Goal: Task Accomplishment & Management: Complete application form

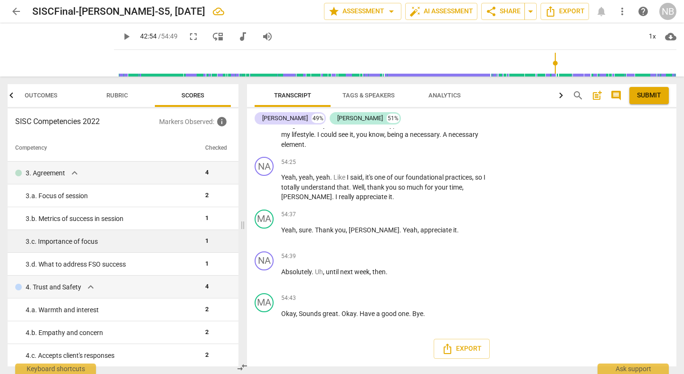
scroll to position [10240, 0]
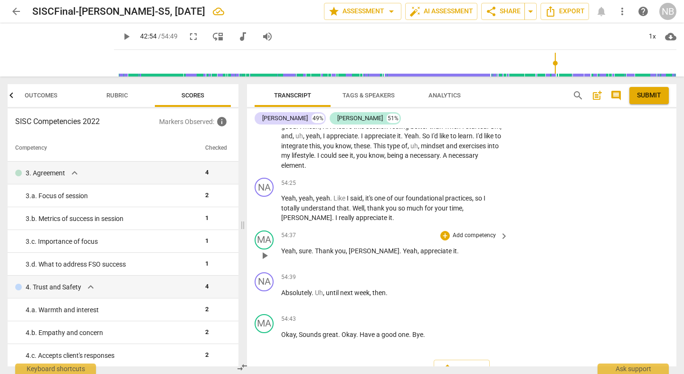
click at [360, 247] on span "[PERSON_NAME]" at bounding box center [373, 251] width 51 height 8
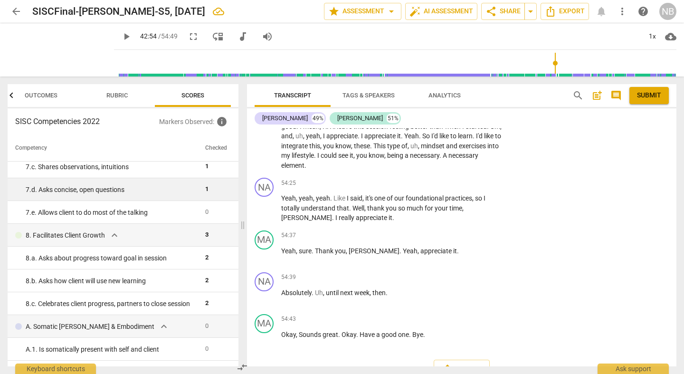
scroll to position [597, 0]
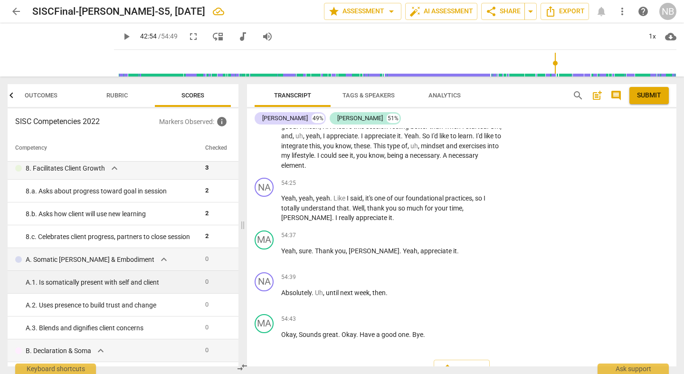
click at [80, 282] on div "A. 1. Is somatically present with self and client" at bounding box center [112, 282] width 172 height 10
click at [148, 282] on div "A. 1. Is somatically present with self and client" at bounding box center [112, 282] width 172 height 10
click at [180, 282] on div "A. 1. Is somatically present with self and client" at bounding box center [112, 282] width 172 height 10
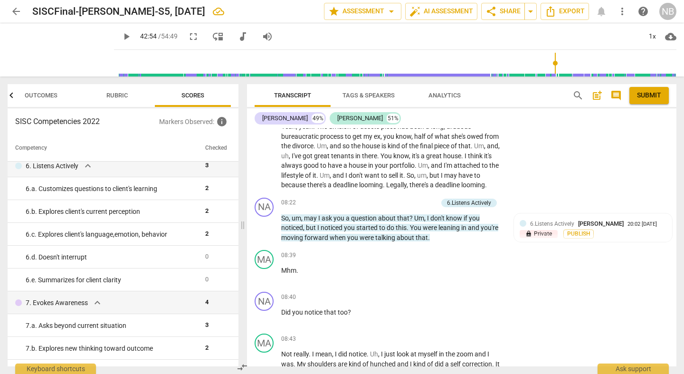
scroll to position [1265, 0]
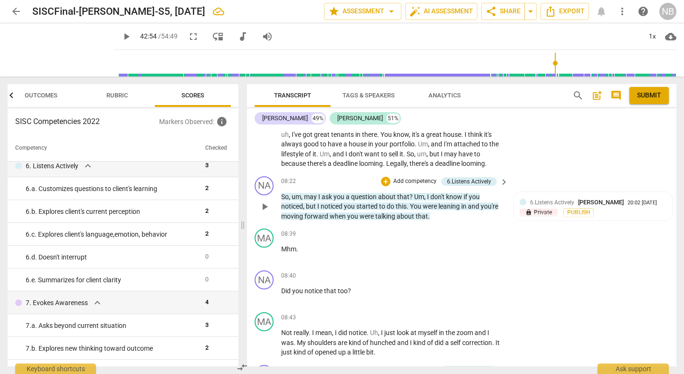
click at [392, 186] on div "+ Add competency" at bounding box center [409, 181] width 56 height 9
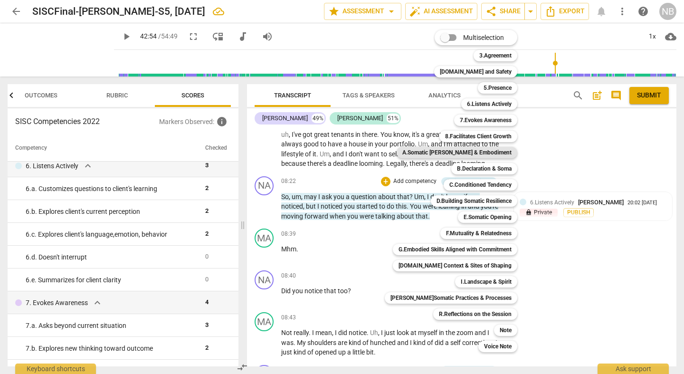
click at [455, 152] on b "A.Somatic [PERSON_NAME] & Embodiment" at bounding box center [456, 152] width 109 height 11
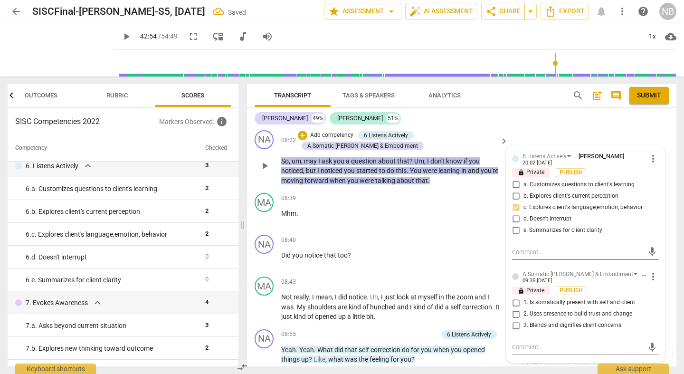
scroll to position [1317, 0]
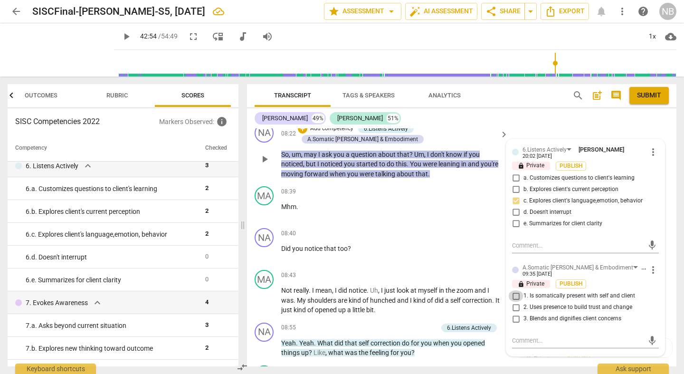
click at [516, 293] on input "1. Is somatically present with self and client" at bounding box center [515, 295] width 15 height 11
checkbox input "true"
click at [414, 253] on div "08:40 + Add competency keyboard_arrow_right Did you notice that too ?" at bounding box center [395, 245] width 228 height 34
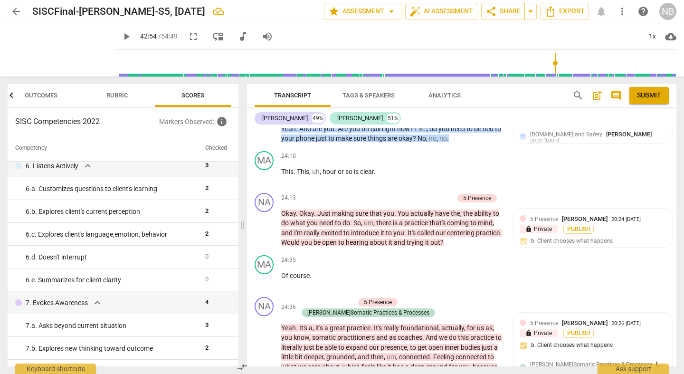
scroll to position [5279, 0]
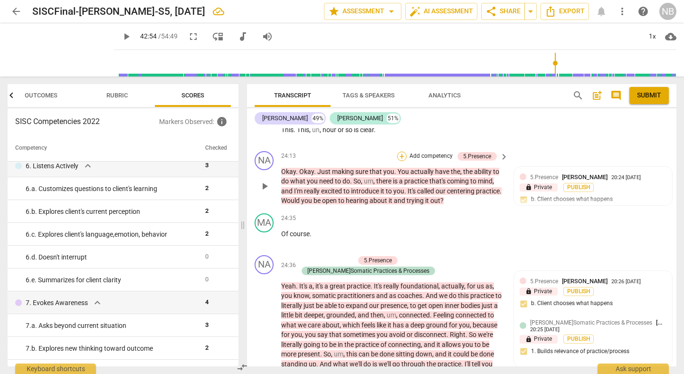
click at [401, 161] on div "+" at bounding box center [401, 155] width 9 height 9
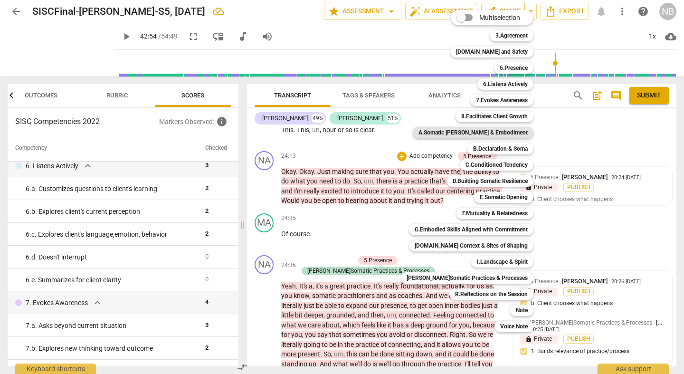
click at [496, 132] on b "A.Somatic [PERSON_NAME] & Embodiment" at bounding box center [472, 132] width 109 height 11
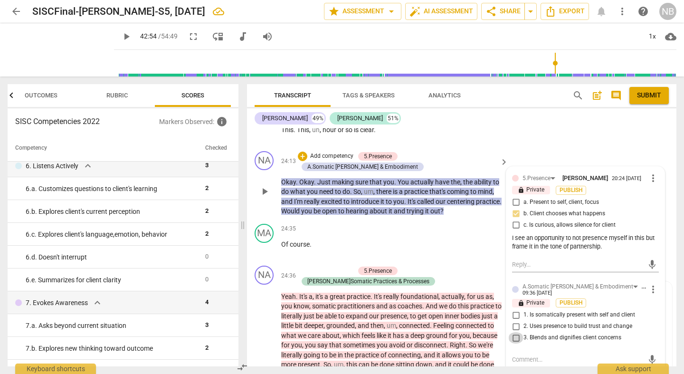
click at [516, 293] on input "3. Blends and dignifies client concerns" at bounding box center [515, 337] width 15 height 11
checkbox input "true"
click at [516, 293] on input "2. Uses presence to build trust and change" at bounding box center [515, 325] width 15 height 11
click at [518, 293] on input "2. Uses presence to build trust and change" at bounding box center [515, 325] width 15 height 11
click at [516, 293] on input "2. Uses presence to build trust and change" at bounding box center [515, 325] width 15 height 11
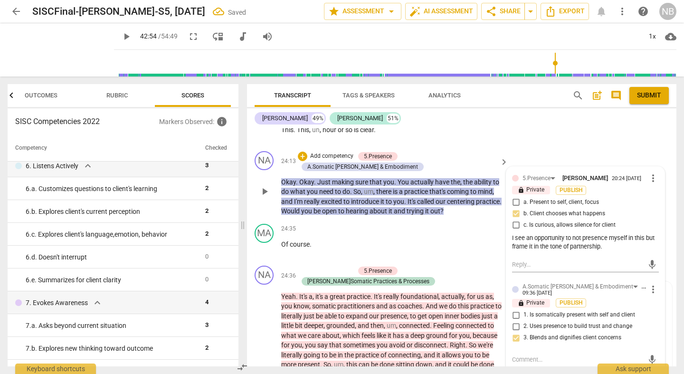
click at [518, 293] on input "2. Uses presence to build trust and change" at bounding box center [515, 325] width 15 height 11
checkbox input "true"
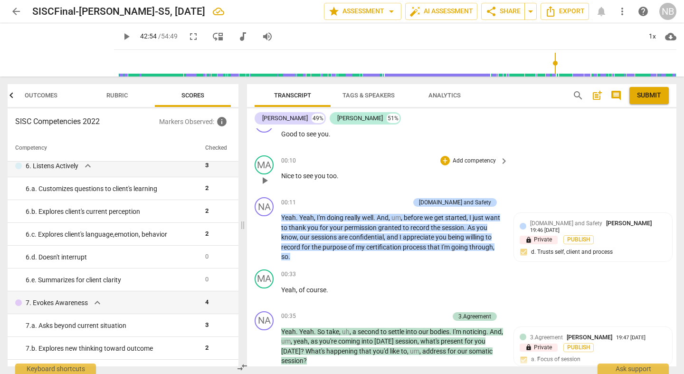
scroll to position [133, 0]
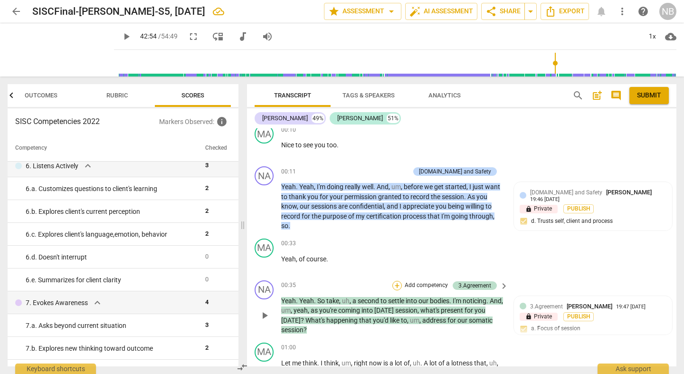
click at [399, 286] on div "+" at bounding box center [396, 285] width 9 height 9
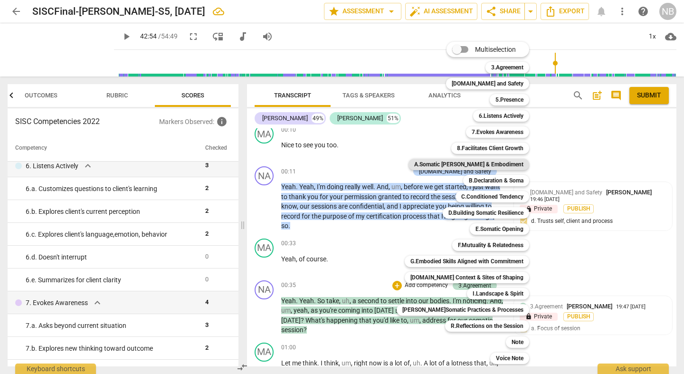
click at [468, 164] on b "A.Somatic [PERSON_NAME] & Embodiment" at bounding box center [468, 164] width 109 height 11
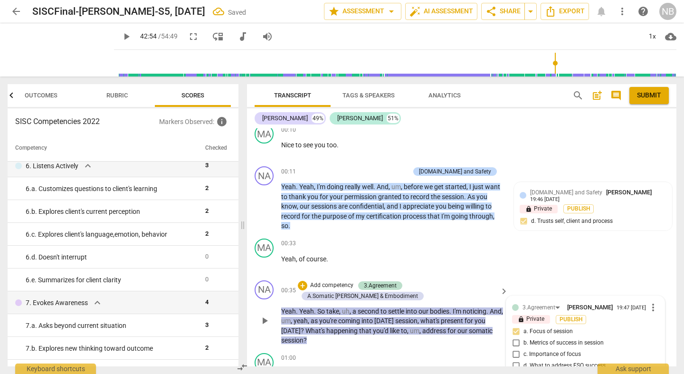
scroll to position [273, 0]
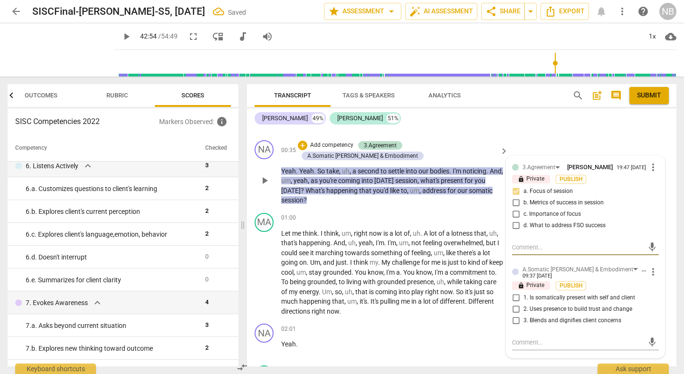
click at [518, 293] on input "1. Is somatically present with self and client" at bounding box center [515, 297] width 15 height 11
checkbox input "true"
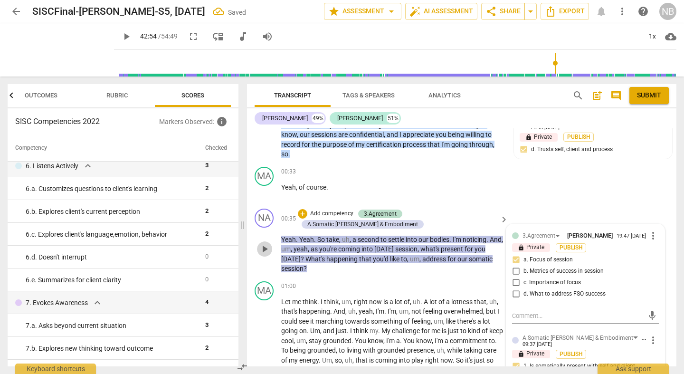
click at [261, 247] on span "play_arrow" at bounding box center [264, 248] width 11 height 11
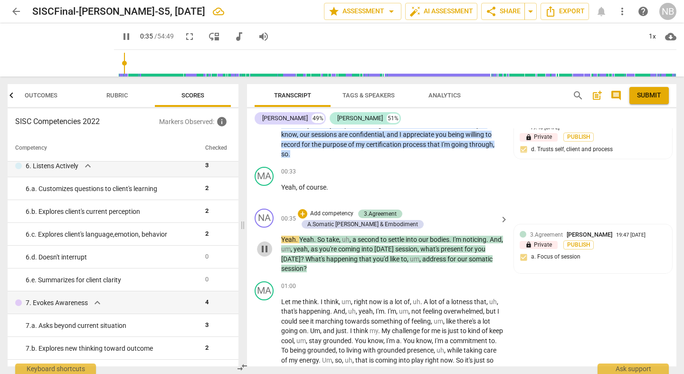
click at [265, 252] on span "pause" at bounding box center [264, 248] width 11 height 11
click at [265, 253] on span "play_arrow" at bounding box center [264, 248] width 11 height 11
click at [497, 234] on div "00:35 + Add competency 3.Agreement A.Somatic [PERSON_NAME] & Embodiment keyboar…" at bounding box center [395, 240] width 228 height 65
click at [489, 241] on span "." at bounding box center [487, 239] width 3 height 8
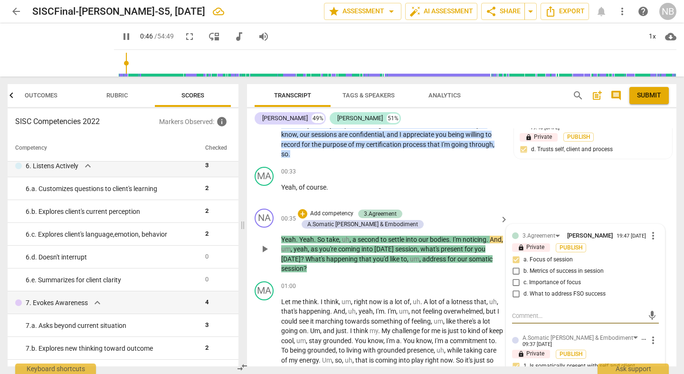
type input "47"
type textarea "I"
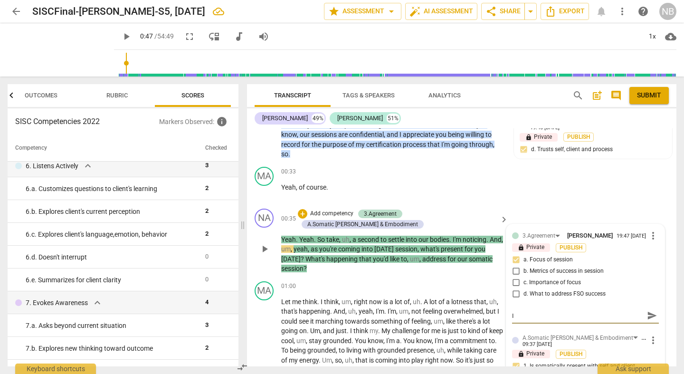
type textarea "I"
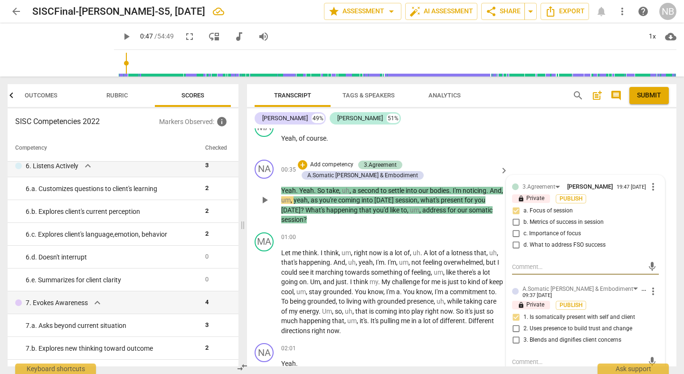
scroll to position [308, 0]
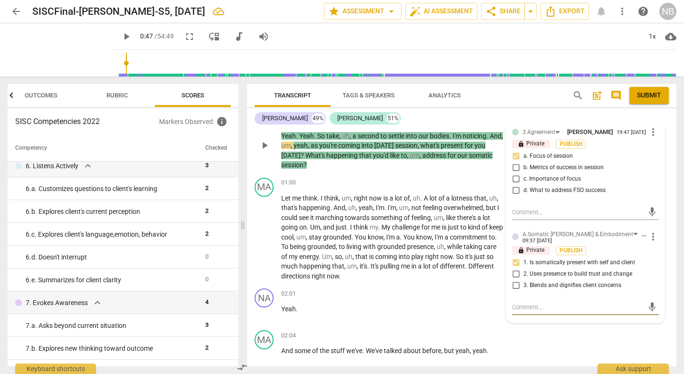
click at [525, 293] on textarea at bounding box center [578, 306] width 132 height 9
type textarea "T"
type textarea "Ta"
type textarea "Tak"
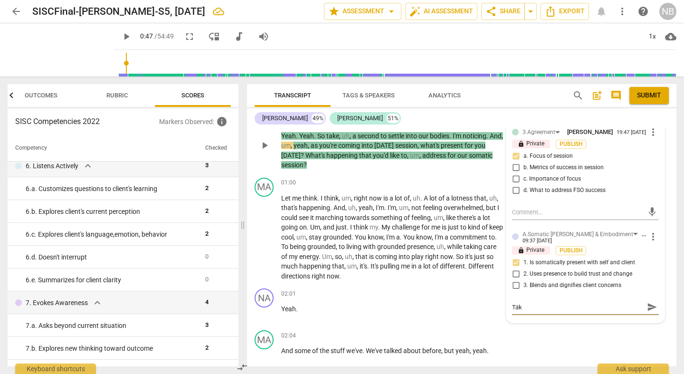
type textarea "Taki"
type textarea "Takin"
type textarea "Taking"
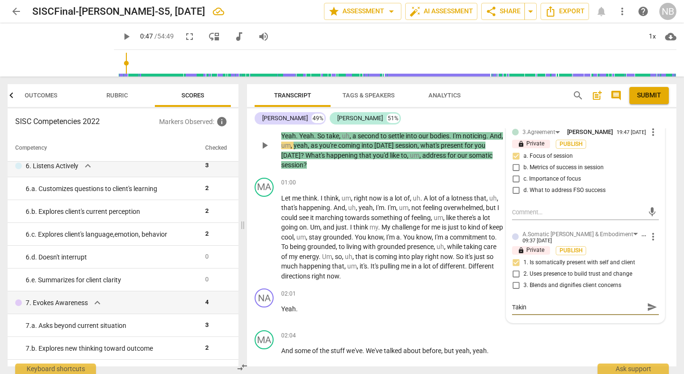
type textarea "Taking"
type textarea "Taking a"
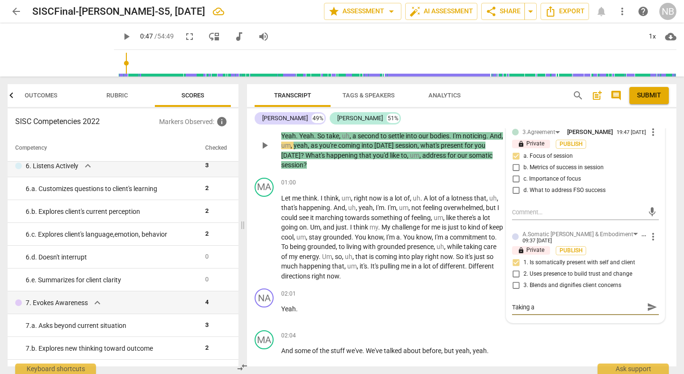
type textarea "Taking a d"
type textarea "Taking a de"
type textarea "Taking a dee"
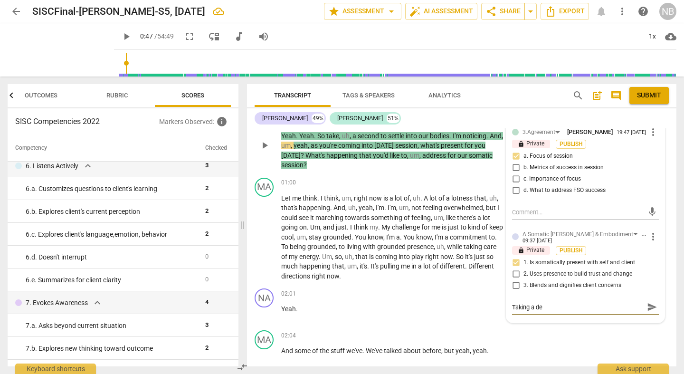
type textarea "Taking a dee"
type textarea "Taking a deep"
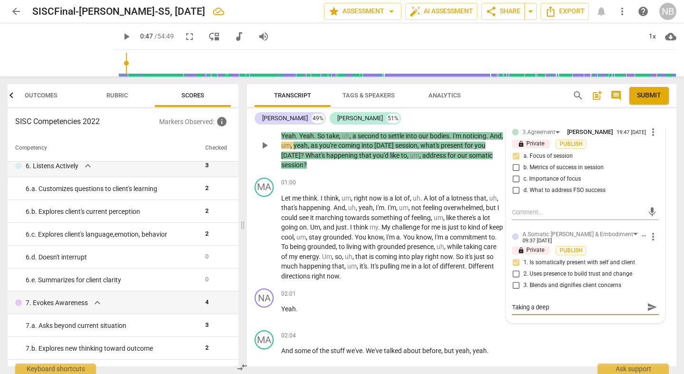
type textarea "Taking a deep b"
type textarea "Taking a deep br"
type textarea "Taking a deep bre"
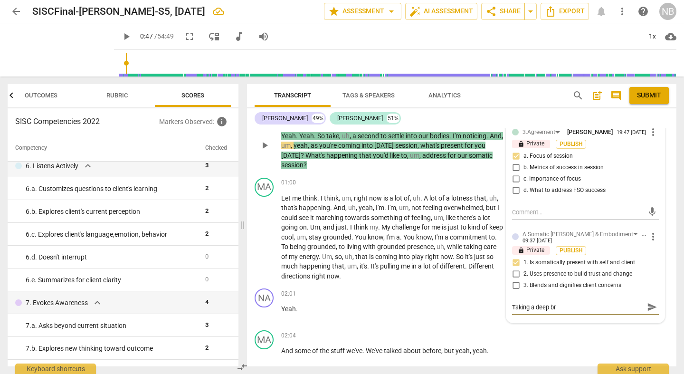
type textarea "Taking a deep bre"
type textarea "Taking a deep brea"
type textarea "Taking a deep breat"
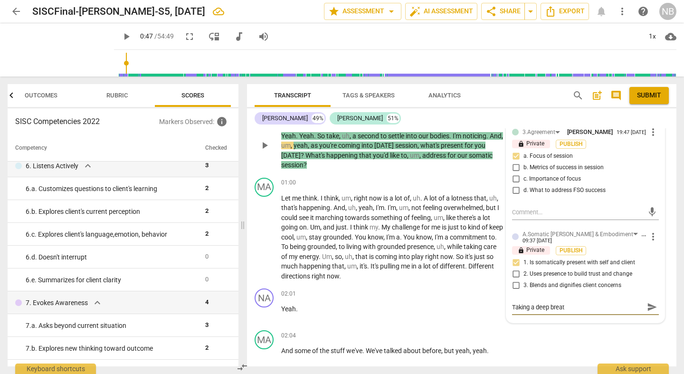
type textarea "Taking a deep breath"
type textarea "Taking a deep breath,"
type textarea "Taking a deep breath, a"
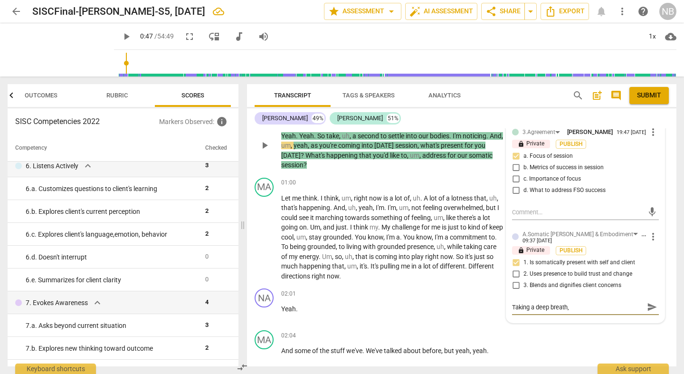
type textarea "Taking a deep breath, a"
type textarea "Taking a deep breath, al"
type textarea "Taking a deep breath, all"
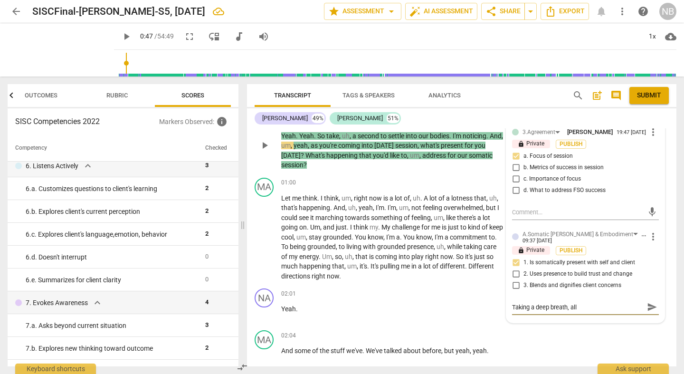
type textarea "Taking a deep breath, allo"
type textarea "Taking a deep breath, allow"
type textarea "Taking a deep breath, allowi"
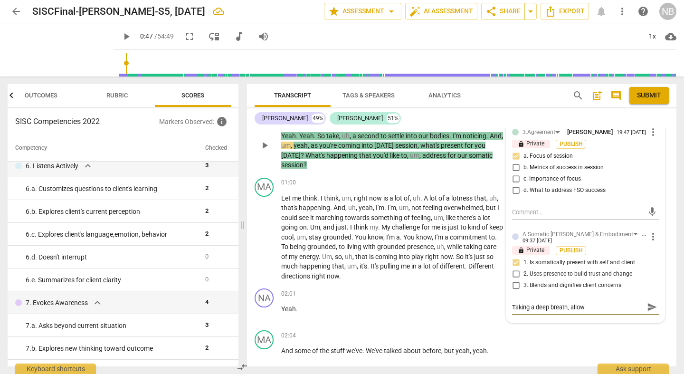
type textarea "Taking a deep breath, allowi"
type textarea "Taking a deep breath, allowin"
type textarea "Taking a deep breath, allowing"
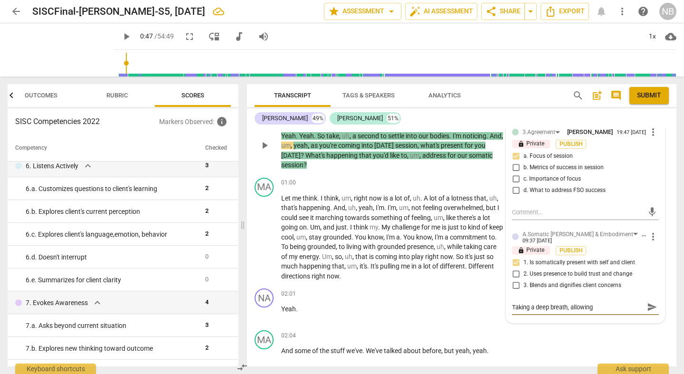
type textarea "Taking a deep breath, allowing m"
type textarea "Taking a deep breath, allowing my"
type textarea "Taking a deep breath, allowing mys"
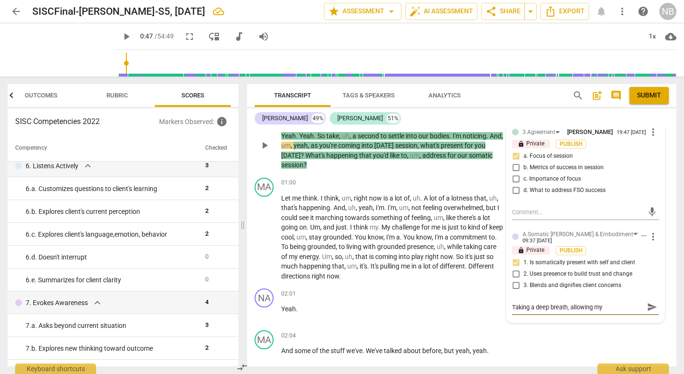
type textarea "Taking a deep breath, allowing mys"
type textarea "Taking a deep breath, allowing myse"
type textarea "Taking a deep breath, allowing mysel"
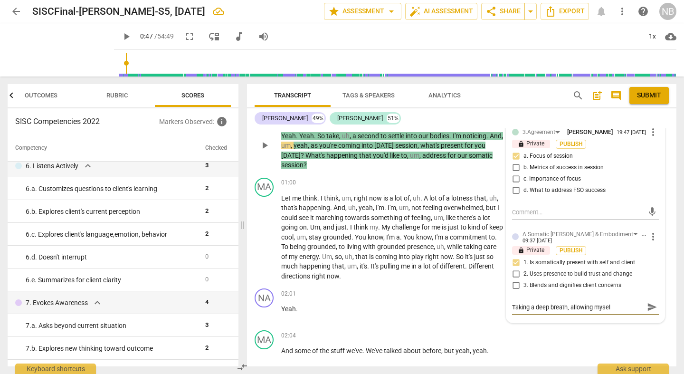
type textarea "Taking a deep breath, allowing myself"
type textarea "Taking a deep breath, allowing myself t"
type textarea "Taking a deep breath, allowing myself to"
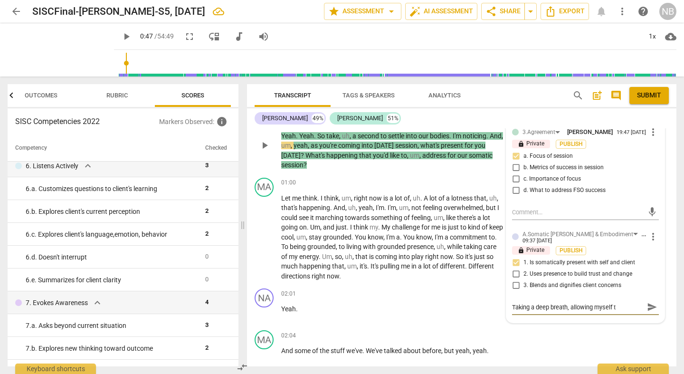
type textarea "Taking a deep breath, allowing myself to"
type textarea "Taking a deep breath, allowing myself to s"
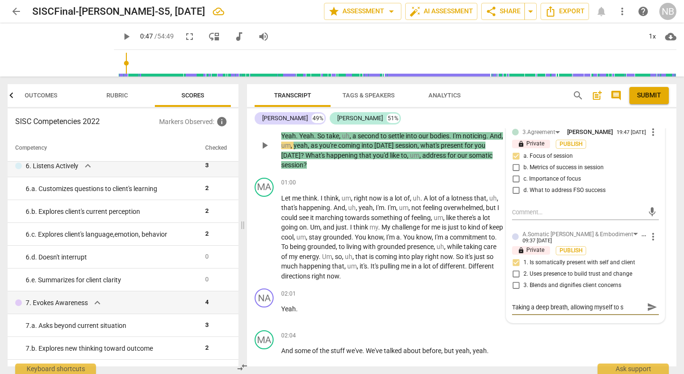
type textarea "Taking a deep breath, allowing myself to se"
type textarea "Taking a deep breath, allowing myself to set"
type textarea "Taking a deep breath, allowing myself to sett"
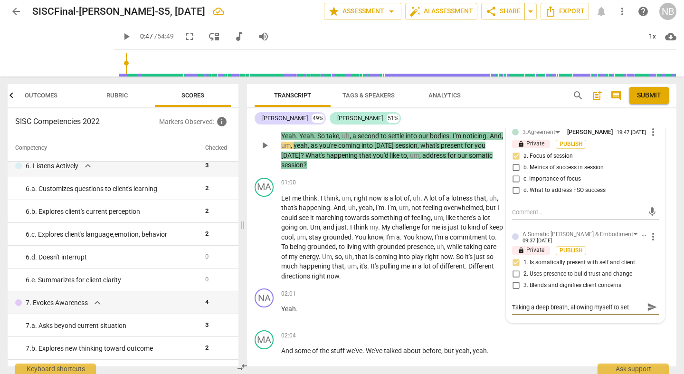
type textarea "Taking a deep breath, allowing myself to sett"
type textarea "Taking a deep breath, allowing myself to settl"
type textarea "Taking a deep breath, allowing myself to settle"
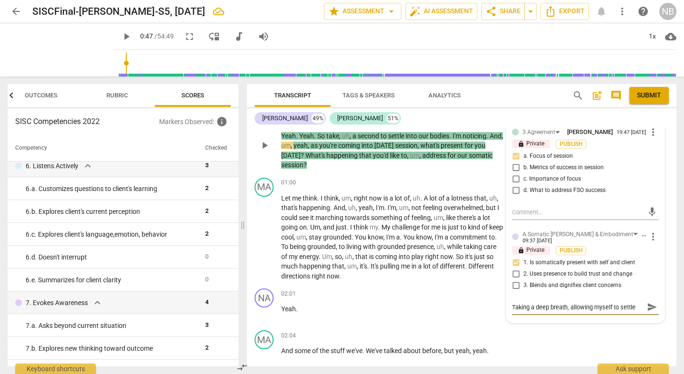
type textarea "Taking a deep breath, allowing myself to settle s"
type textarea "Taking a deep breath, allowing myself to settle so"
type textarea "Taking a deep breath, allowing myself to settle som"
type textarea "Taking a deep breath, allowing myself to settle soma"
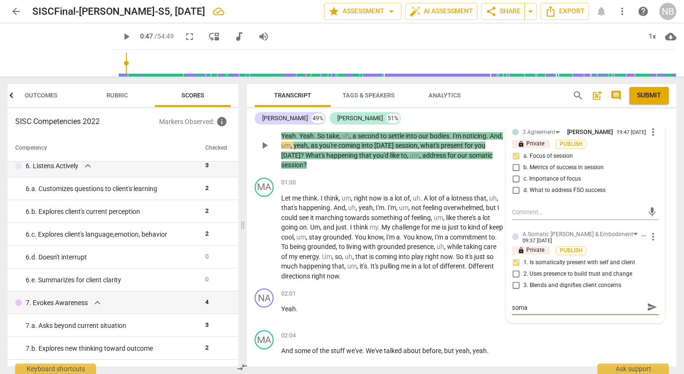
type textarea "Taking a deep breath, allowing myself to settle somat"
type textarea "Taking a deep breath, allowing myself to settle somati"
type textarea "Taking a deep breath, allowing myself to settle somatic"
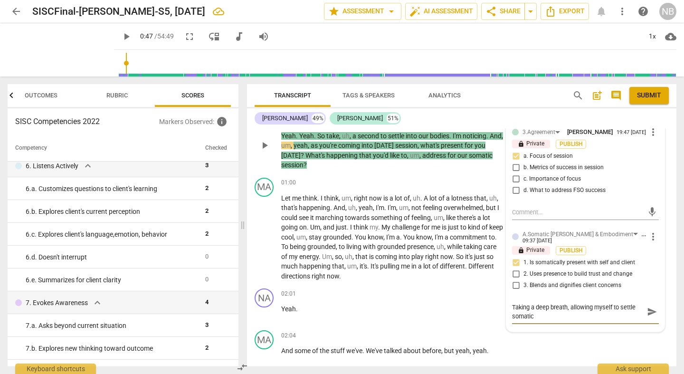
type textarea "Taking a deep breath, allowing myself to settle somatica"
type textarea "Taking a deep breath, allowing myself to settle somatical"
type textarea "Taking a deep breath, allowing myself to settle somaticall"
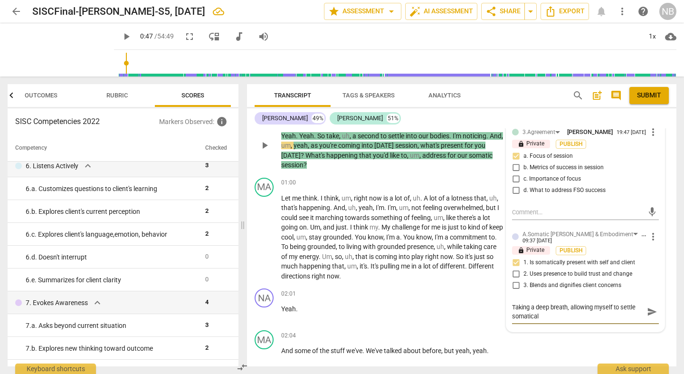
type textarea "Taking a deep breath, allowing myself to settle somaticall"
type textarea "Taking a deep breath, allowing myself to settle somatically"
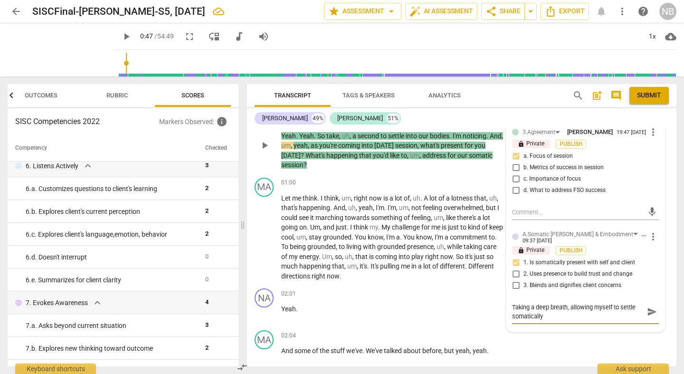
type textarea "Taking a deep breath, allowing myself to settle somatically i"
type textarea "Taking a deep breath, allowing myself to settle somatically in"
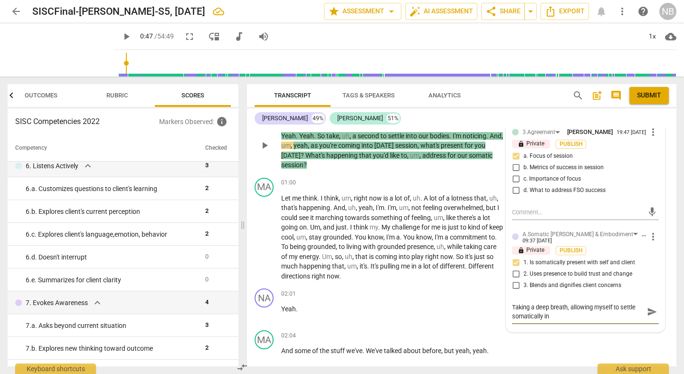
type textarea "Taking a deep breath, allowing myself to settle somatically in"
type textarea "Taking a deep breath, allowing myself to settle somatically in w"
type textarea "Taking a deep breath, allowing myself to settle somatically in [GEOGRAPHIC_DATA]"
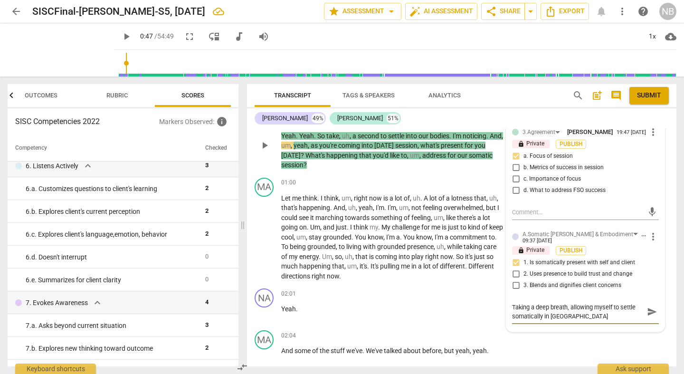
type textarea "Taking a deep breath, allowing myself to settle somatically in wit"
type textarea "Taking a deep breath, allowing myself to settle somatically in with"
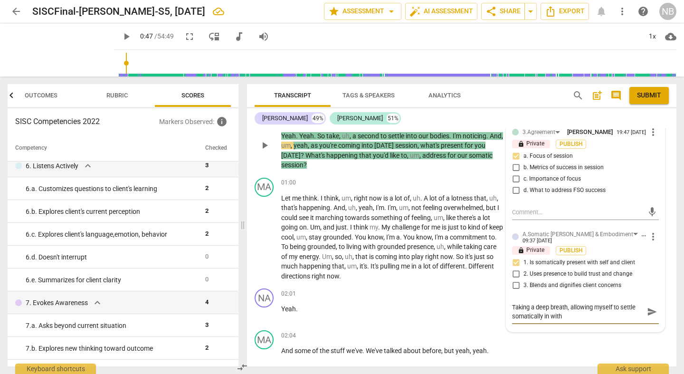
type textarea "Taking a deep breath, allowing myself to settle somatically in with"
type textarea "Taking a deep breath, allowing myself to settle somatically in with c"
type textarea "Taking a deep breath, allowing myself to settle somatically in with cl"
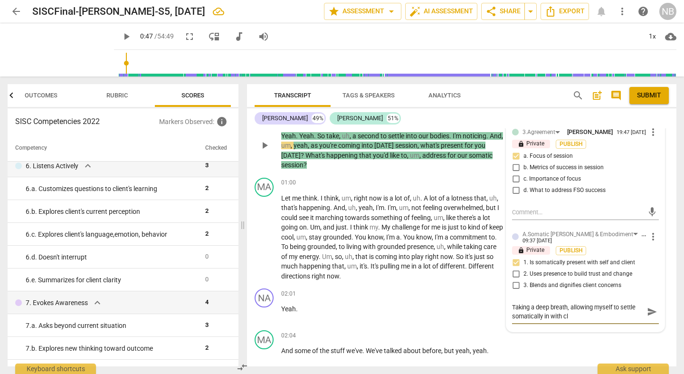
type textarea "Taking a deep breath, allowing myself to settle somatically in with cli"
type textarea "Taking a deep breath, allowing myself to settle somatically in with clie"
type textarea "Taking a deep breath, allowing myself to settle somatically in with clien"
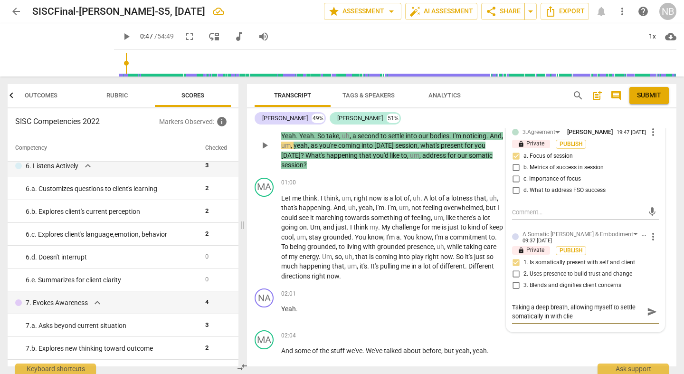
type textarea "Taking a deep breath, allowing myself to settle somatically in with clien"
type textarea "Taking a deep breath, allowing myself to settle somatically in with client"
type textarea "Taking a deep breath, allowing myself to settle somatically in with client."
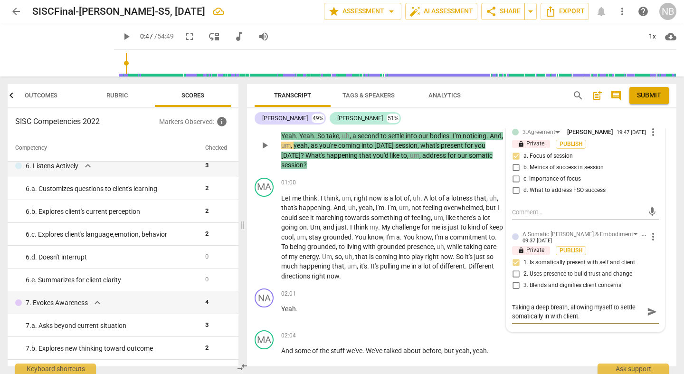
type textarea "Taking a deep breath, allowing myself to settle somatically in with client."
click at [607, 293] on span "send" at bounding box center [652, 316] width 10 height 10
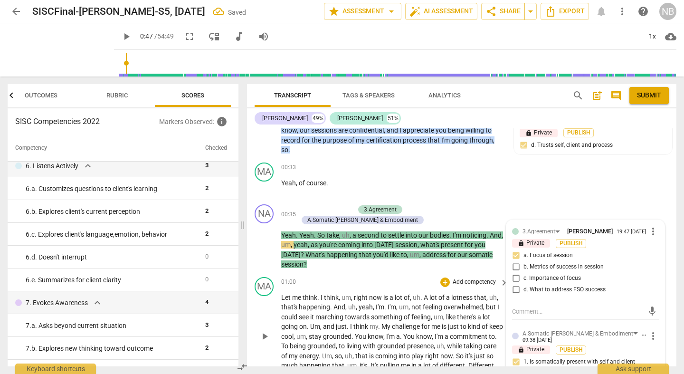
scroll to position [187, 0]
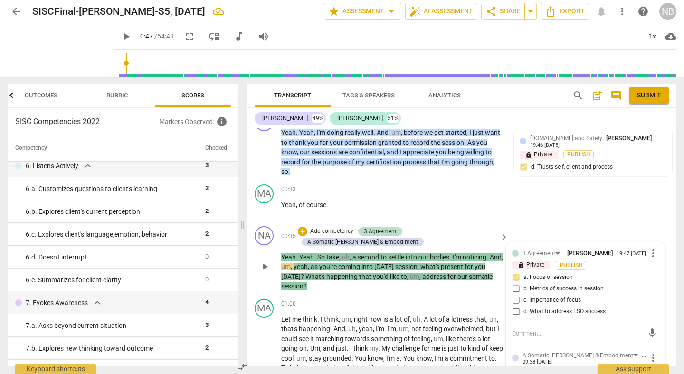
click at [483, 258] on span "noticing" at bounding box center [474, 257] width 24 height 8
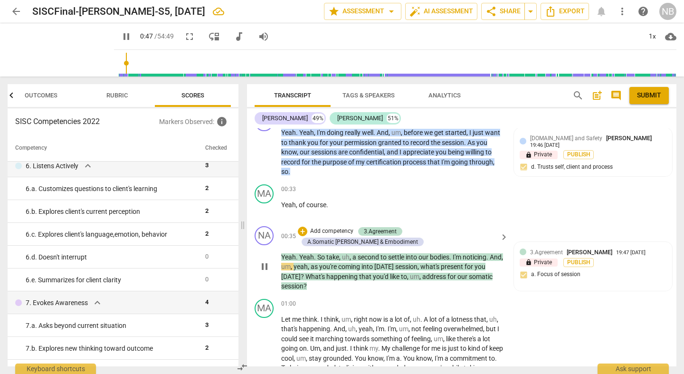
click at [488, 257] on span "." at bounding box center [487, 257] width 3 height 8
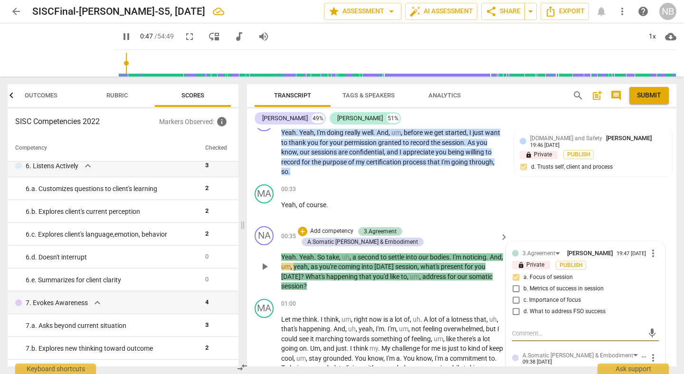
type input "47"
type textarea "I"
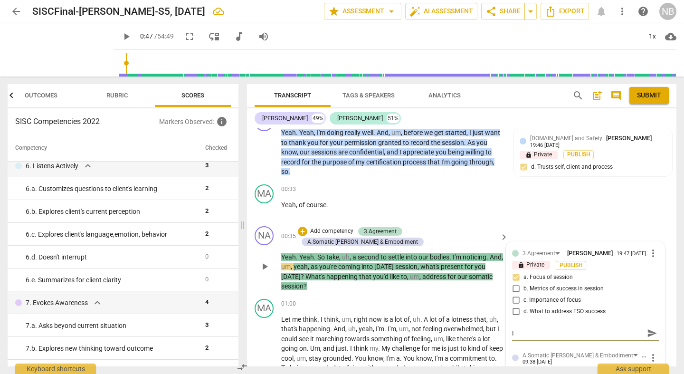
type textarea "I n"
type textarea "I ne"
type textarea "I nee"
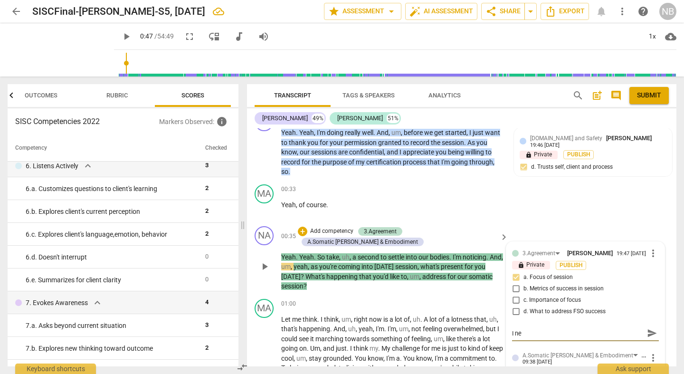
type textarea "I nee"
type textarea "I need"
type textarea "I nee"
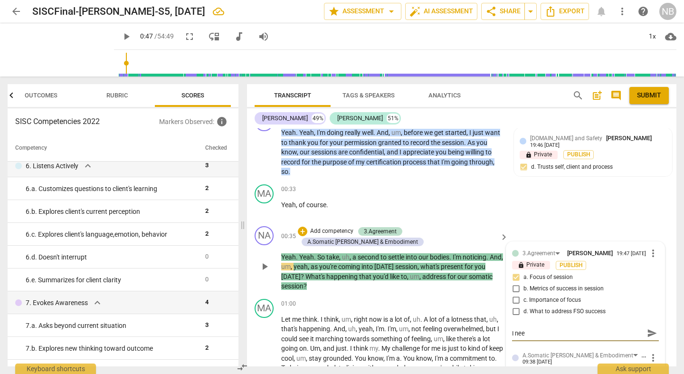
type textarea "I ne"
type textarea "I n"
type textarea "I"
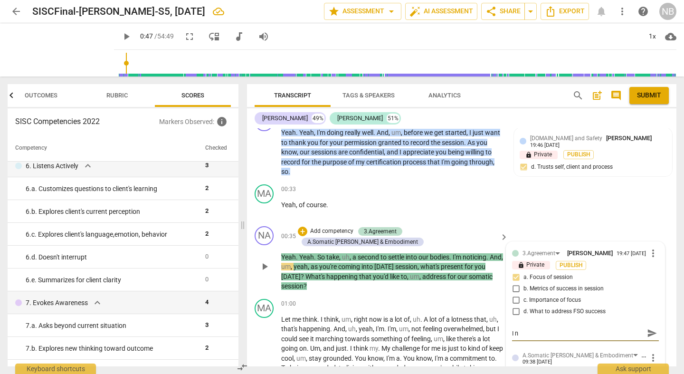
type textarea "I"
click at [492, 239] on div "+ Add competency 3.Agreement A.Somatic [PERSON_NAME] & Embodiment" at bounding box center [397, 236] width 199 height 21
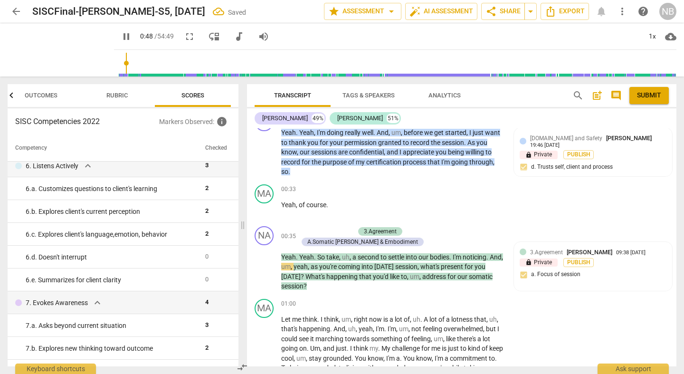
click at [489, 257] on span "." at bounding box center [487, 257] width 3 height 8
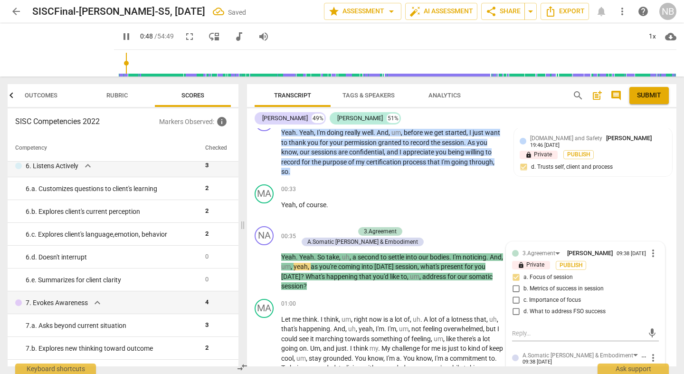
type input "49"
click at [264, 267] on span "play_arrow" at bounding box center [264, 266] width 11 height 11
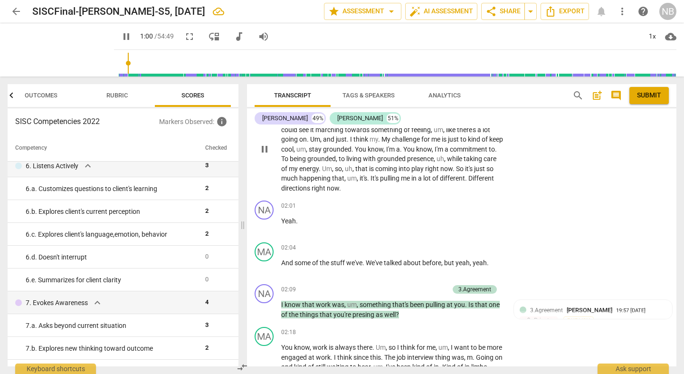
scroll to position [425, 0]
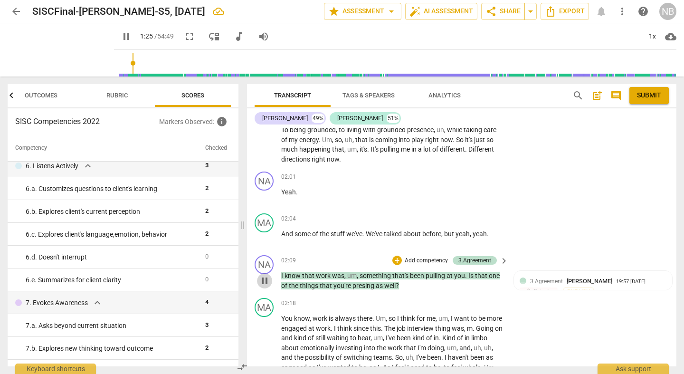
click at [260, 284] on span "pause" at bounding box center [264, 280] width 11 height 11
type input "86"
click at [194, 92] on span "Scores" at bounding box center [192, 95] width 23 height 7
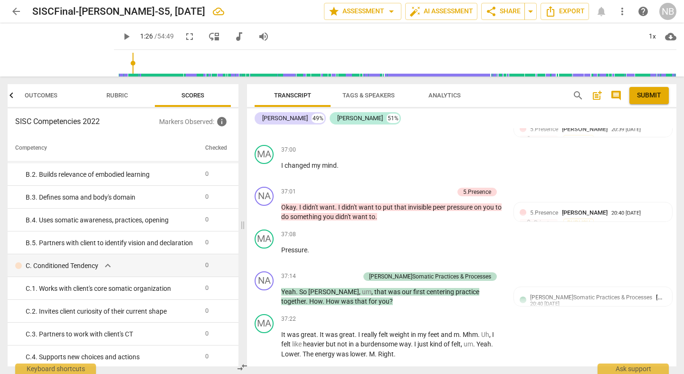
scroll to position [6867, 0]
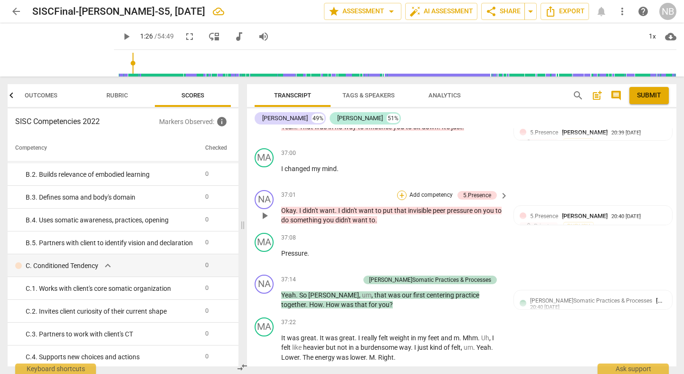
click at [402, 190] on div "+" at bounding box center [401, 194] width 9 height 9
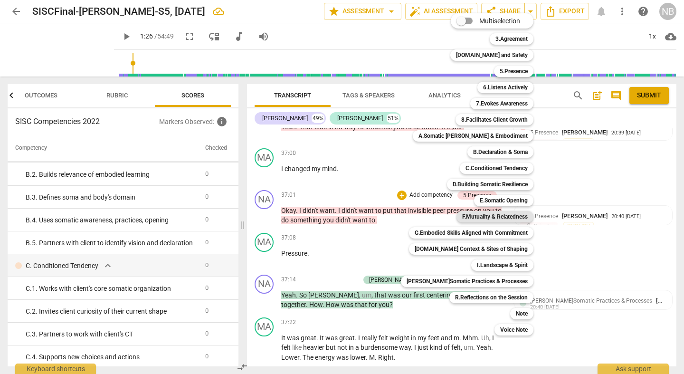
click at [464, 216] on b "F.Mutuality & Relatedness" at bounding box center [495, 216] width 66 height 11
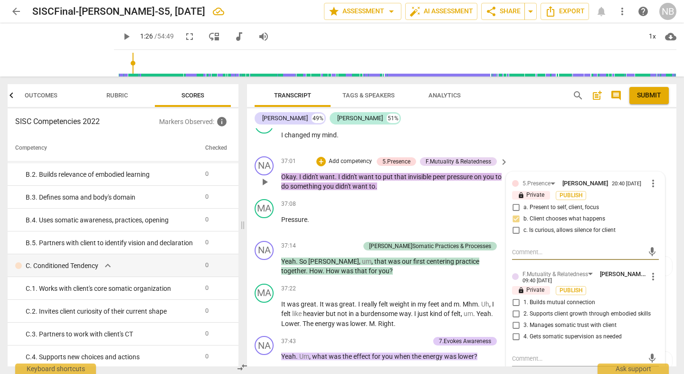
scroll to position [6902, 0]
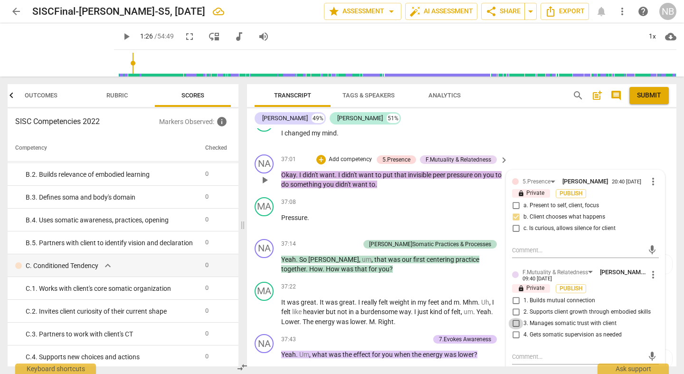
click at [519, 293] on input "3. Manages somatic trust with client" at bounding box center [515, 323] width 15 height 11
checkbox input "true"
click at [607, 176] on span "more_vert" at bounding box center [652, 181] width 11 height 11
click at [607, 183] on li "Delete" at bounding box center [659, 178] width 33 height 18
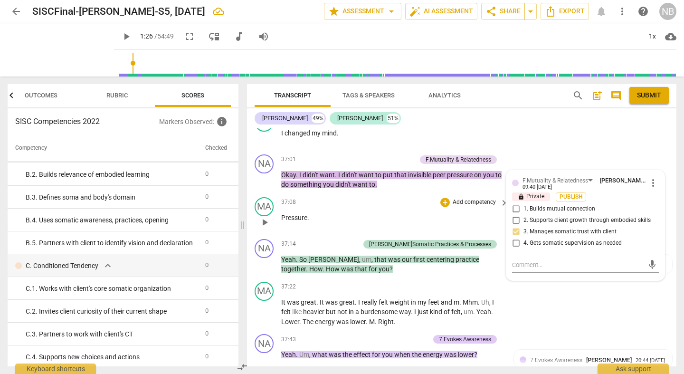
click at [393, 213] on p "Pressure ." at bounding box center [392, 218] width 222 height 10
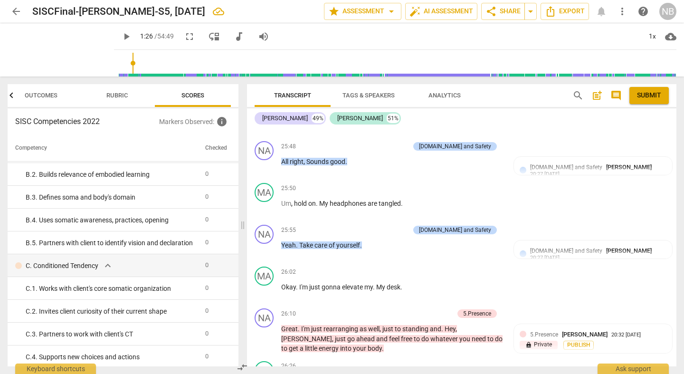
scroll to position [5608, 0]
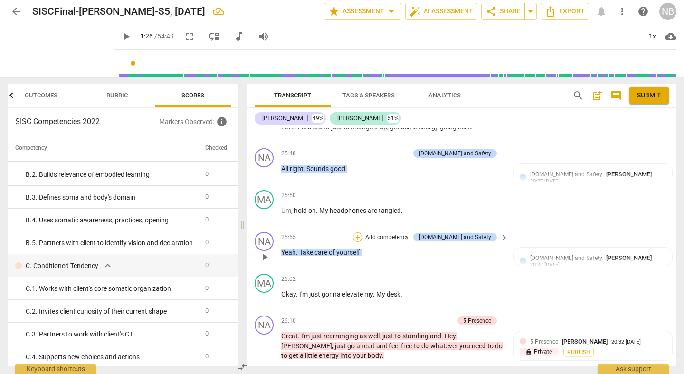
click at [362, 237] on div "+" at bounding box center [357, 236] width 9 height 9
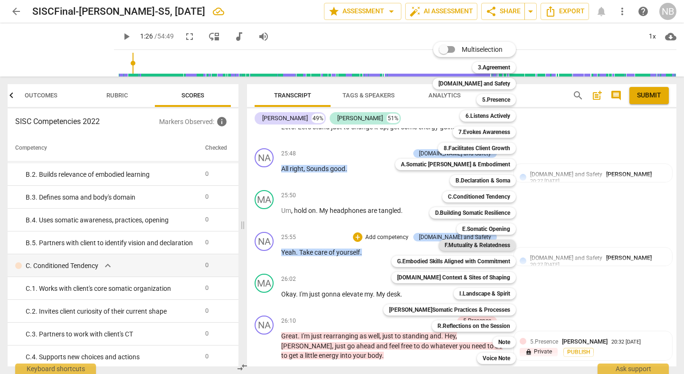
click at [444, 244] on b "F.Mutuality & Relatedness" at bounding box center [477, 244] width 66 height 11
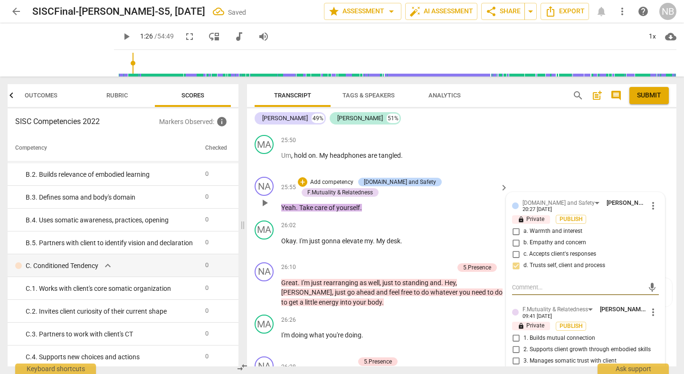
scroll to position [5682, 0]
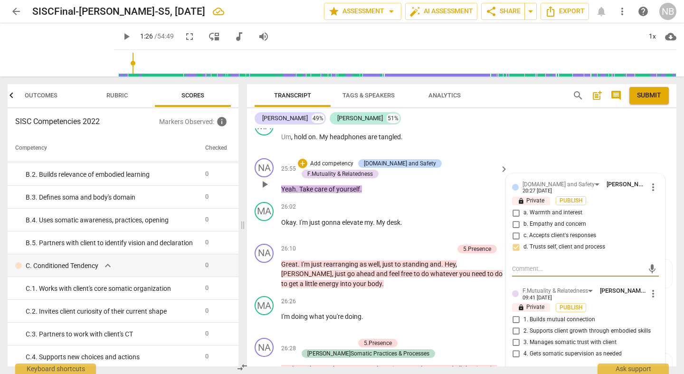
click at [513, 293] on input "1. Builds mutual connection" at bounding box center [515, 319] width 15 height 11
checkbox input "true"
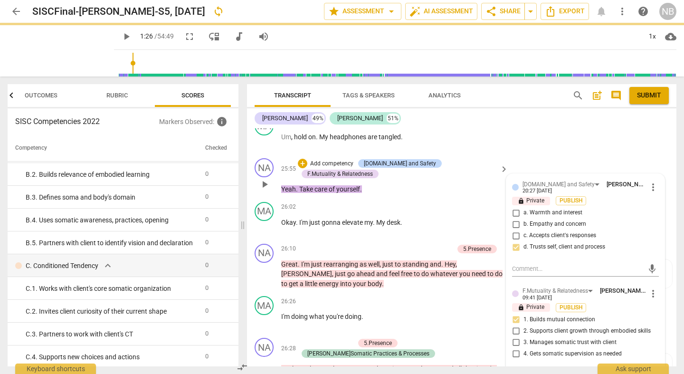
click at [437, 195] on div "NA play_arrow pause 25:55 + Add competency [DOMAIN_NAME] and Safety F.Mutuality…" at bounding box center [461, 176] width 429 height 44
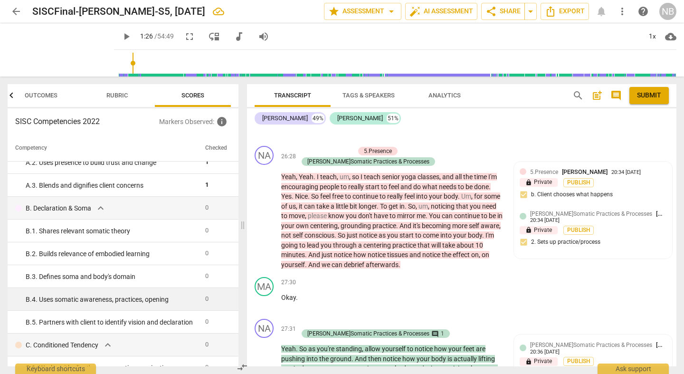
scroll to position [743, 0]
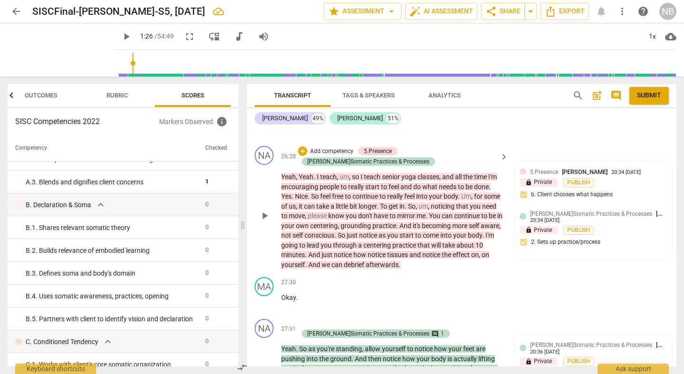
click at [323, 148] on p "Add competency" at bounding box center [331, 151] width 45 height 9
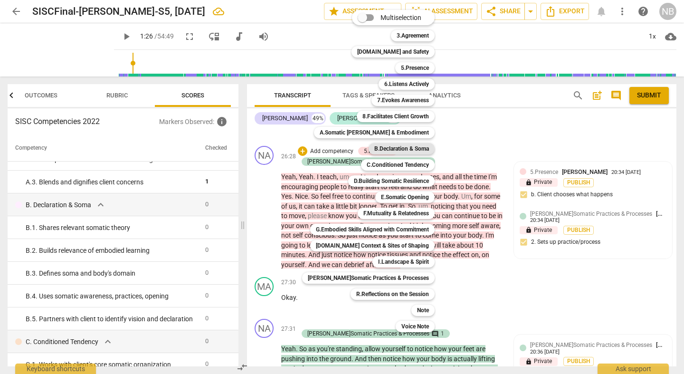
click at [393, 146] on b "B.Declaration & Soma" at bounding box center [401, 148] width 55 height 11
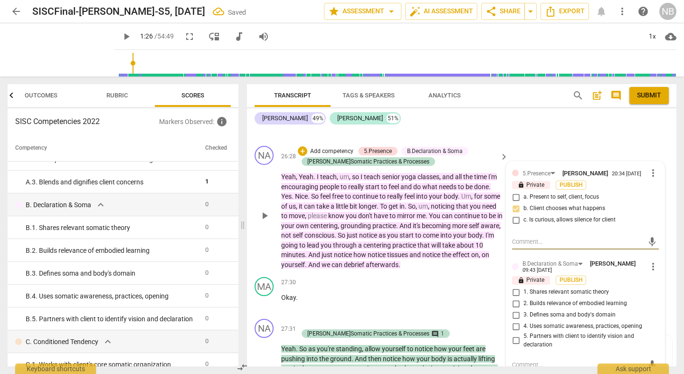
click at [515, 293] on input "4. Uses somatic awareness, practices, opening" at bounding box center [515, 325] width 15 height 11
checkbox input "true"
click at [397, 293] on p "Okay ." at bounding box center [392, 297] width 222 height 10
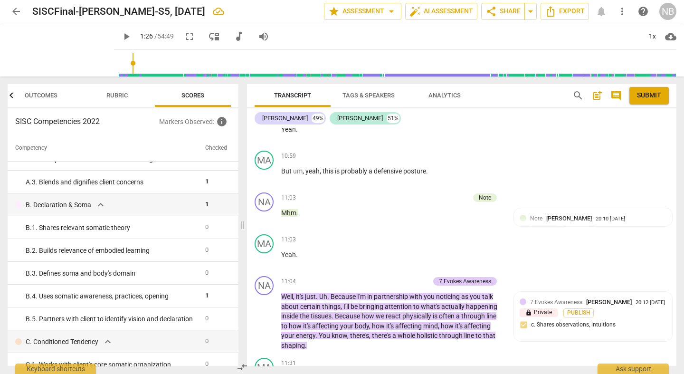
scroll to position [2221, 0]
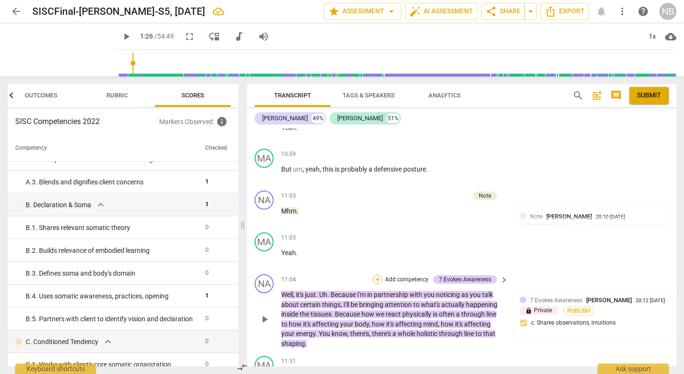
click at [380, 284] on div "+" at bounding box center [377, 278] width 9 height 9
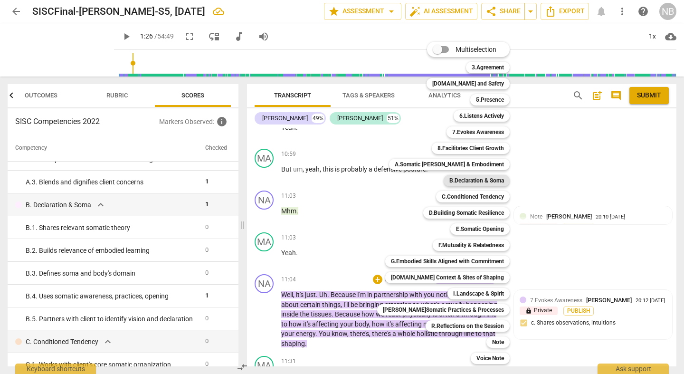
click at [480, 179] on b "B.Declaration & Soma" at bounding box center [476, 180] width 55 height 11
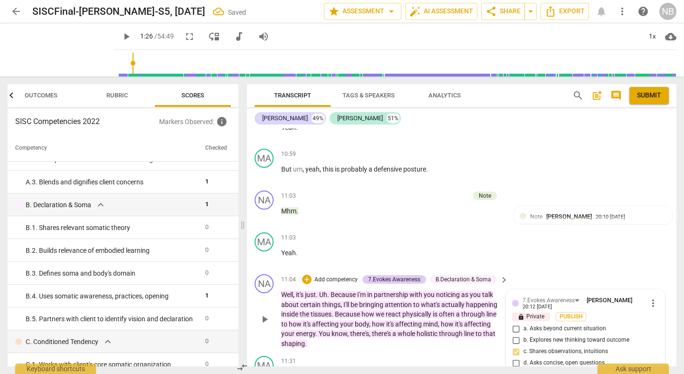
scroll to position [2380, 0]
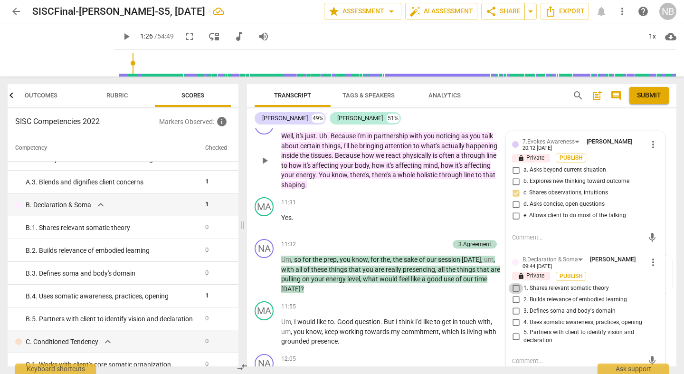
click at [517, 293] on input "1. Shares relevant somatic theory" at bounding box center [515, 287] width 15 height 11
checkbox input "true"
click at [361, 223] on p "Yes ." at bounding box center [392, 218] width 222 height 10
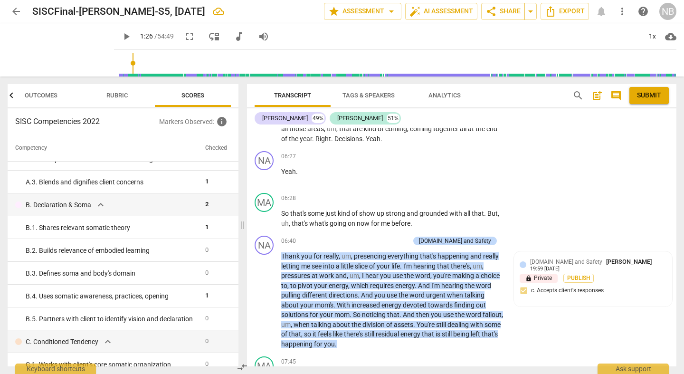
scroll to position [1024, 0]
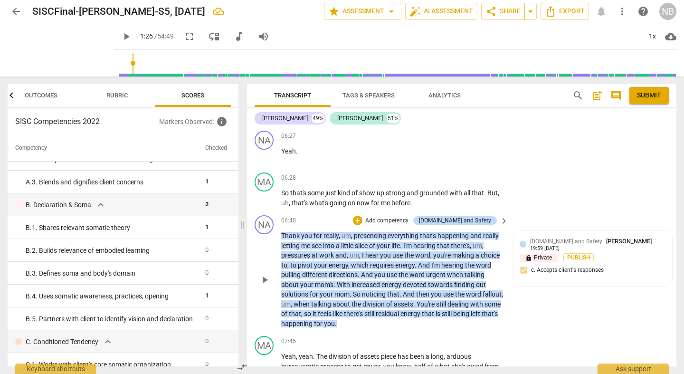
click at [409, 225] on p "Add competency" at bounding box center [386, 220] width 45 height 9
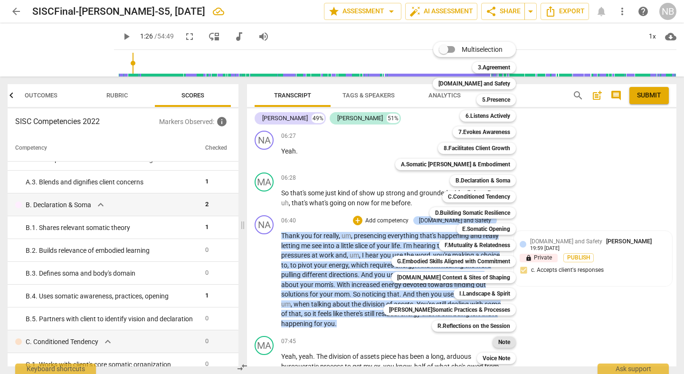
click at [492, 293] on div "Note" at bounding box center [503, 341] width 23 height 11
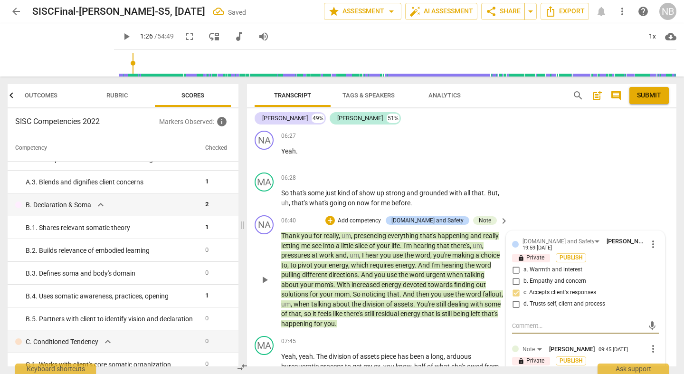
type textarea "O"
type textarea "Op"
type textarea "Opp"
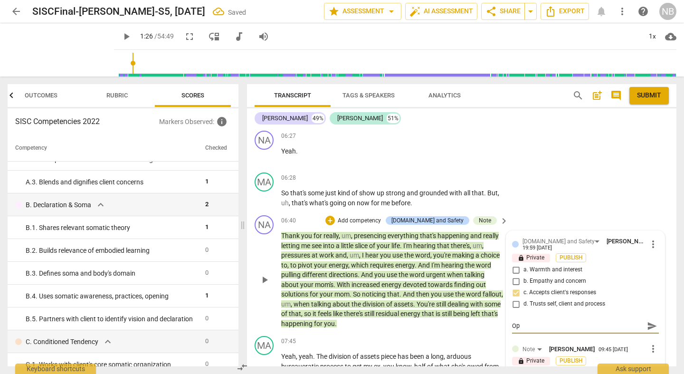
type textarea "Opp"
type textarea "Oppo"
type textarea "Oppor"
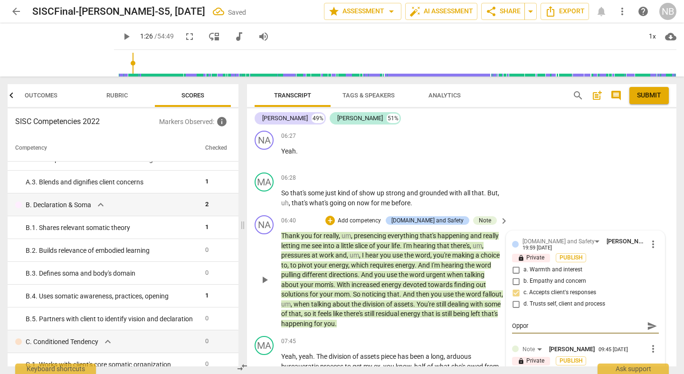
type textarea "Opport"
type textarea "Opporti"
click at [414, 293] on p "Thank you for really , um , presencing everything that's happening and really l…" at bounding box center [392, 279] width 222 height 97
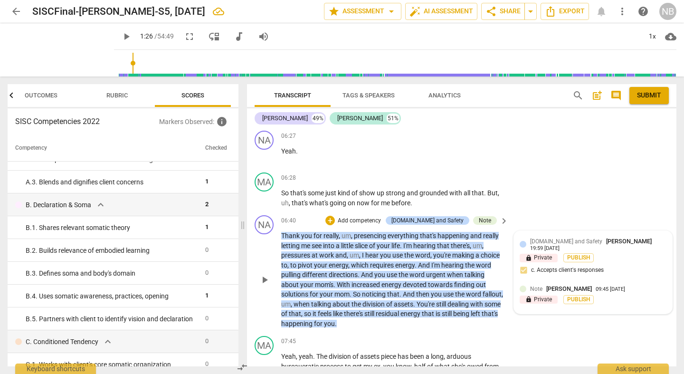
click at [607, 293] on div "Note [PERSON_NAME] 09:45 [DATE] lock Private Publish" at bounding box center [592, 296] width 147 height 24
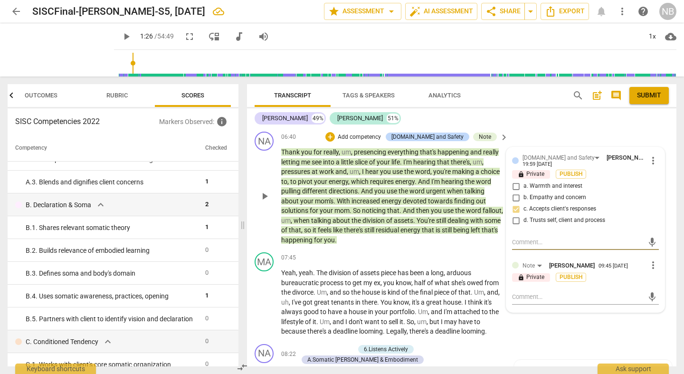
scroll to position [1148, 0]
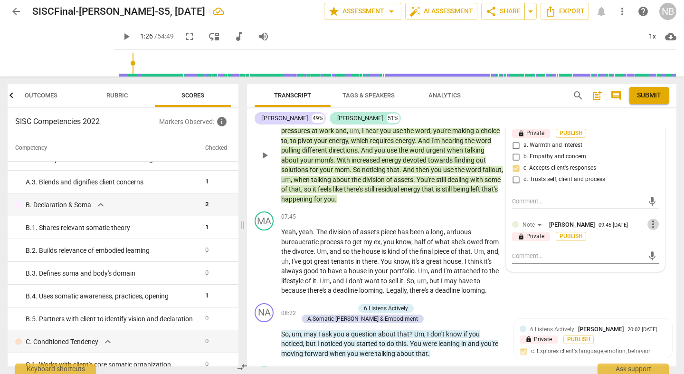
click at [607, 230] on span "more_vert" at bounding box center [652, 223] width 11 height 11
click at [607, 255] on li "Delete" at bounding box center [659, 252] width 33 height 18
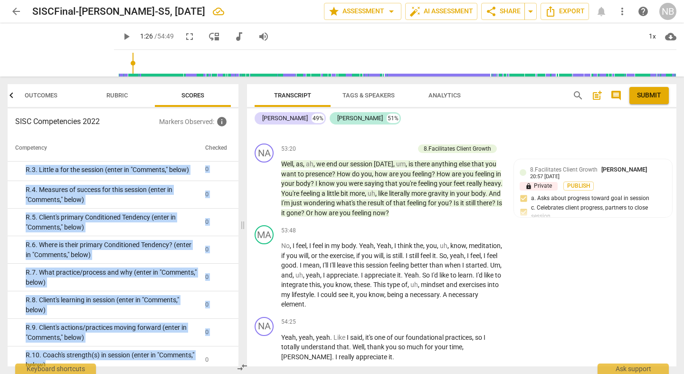
scroll to position [1958, 0]
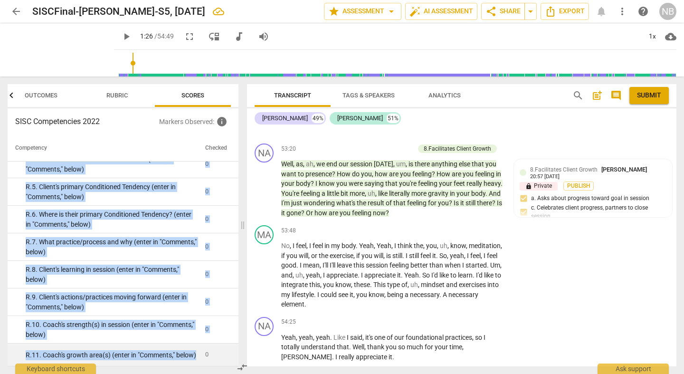
drag, startPoint x: 22, startPoint y: 223, endPoint x: 200, endPoint y: 363, distance: 225.9
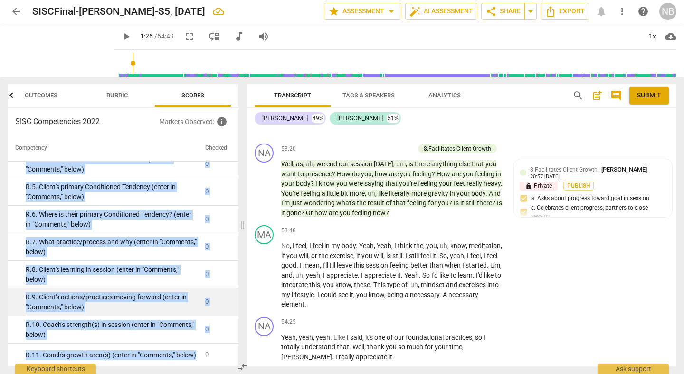
copy tbody "0 R. 1. Client's Declaration (enter in "Comments," below) 0 R. 2. Big A for the…"
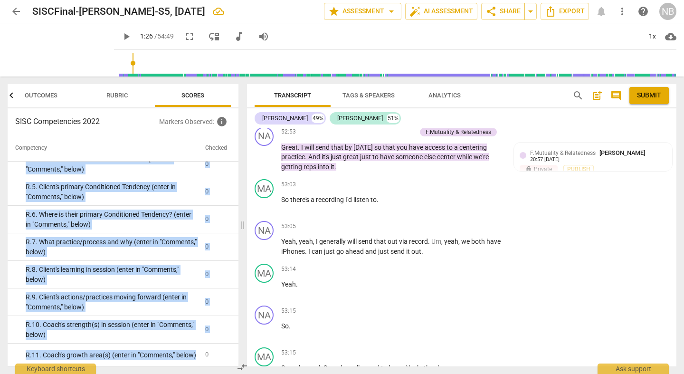
scroll to position [9874, 0]
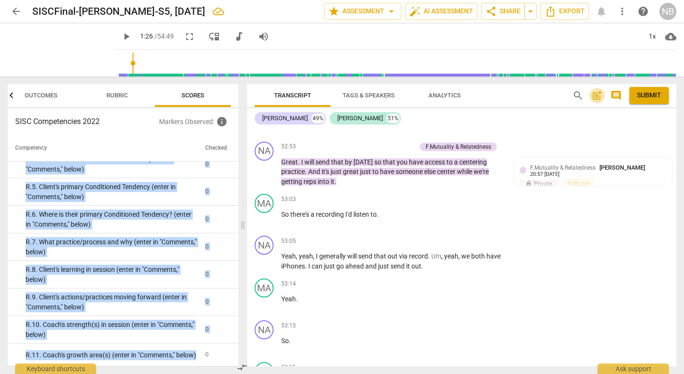
click at [601, 96] on span "post_add" at bounding box center [596, 95] width 11 height 11
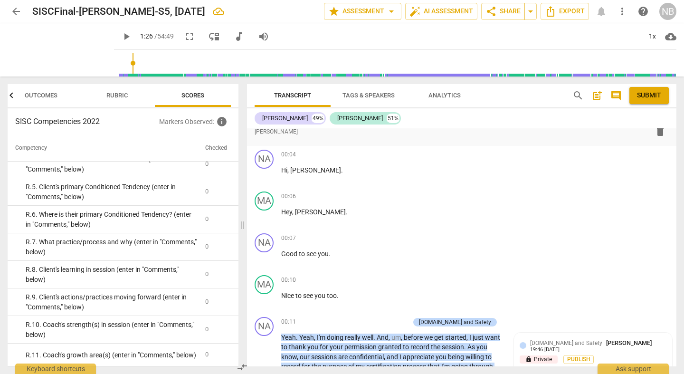
click at [304, 141] on div "format_bold format_list_bulleted [PERSON_NAME] delete Summary:" at bounding box center [461, 126] width 429 height 38
click at [295, 136] on div "format_bold format_list_bulleted [PERSON_NAME] delete" at bounding box center [461, 131] width 414 height 17
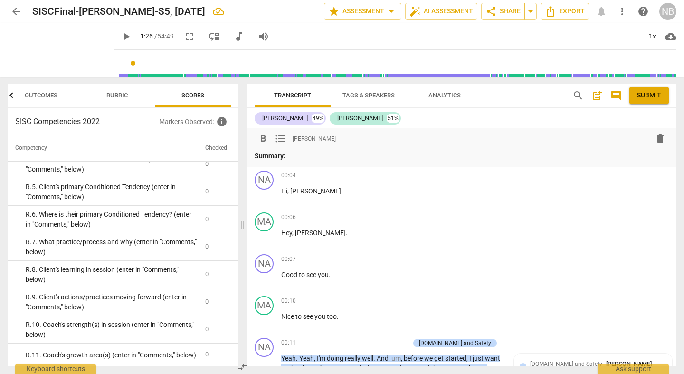
click at [291, 160] on p "Summary:" at bounding box center [461, 156] width 414 height 10
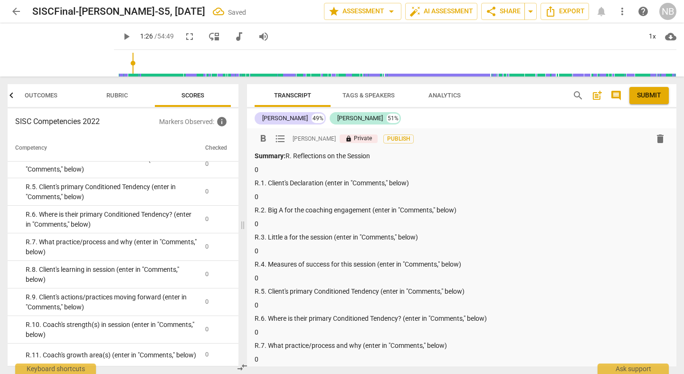
click at [281, 191] on div "Summary: R. Reflections on the Session 0 R.1. Client's Declaration (enter in "C…" at bounding box center [461, 305] width 414 height 308
click at [265, 196] on p "0" at bounding box center [461, 197] width 414 height 10
click at [395, 197] on p "Living with grounded presence while caring for energy and well-being." at bounding box center [461, 197] width 414 height 10
click at [264, 168] on p "0" at bounding box center [461, 170] width 414 height 10
click at [478, 197] on p "Living with grounded presence while caring for his energy and well-being." at bounding box center [461, 197] width 414 height 10
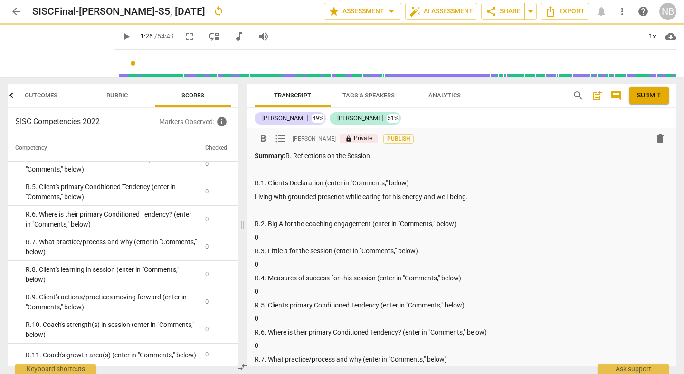
click at [268, 240] on p "0" at bounding box center [461, 237] width 414 height 10
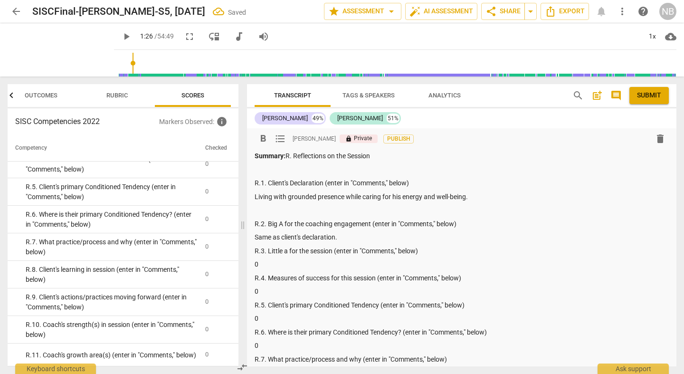
click at [261, 269] on p "0" at bounding box center [461, 264] width 414 height 10
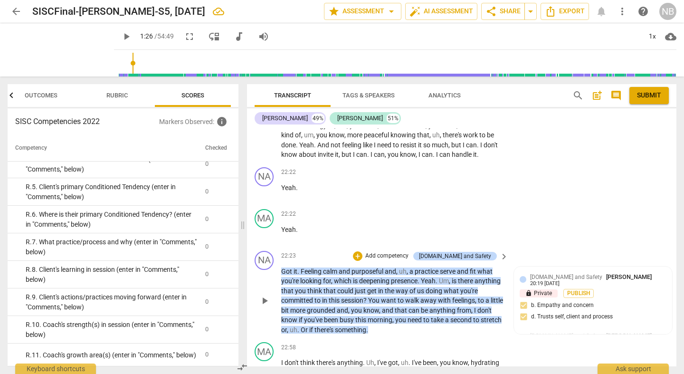
scroll to position [5258, 0]
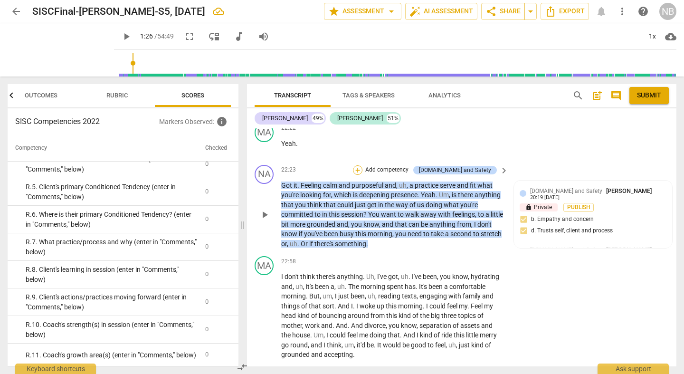
click at [362, 175] on div "+" at bounding box center [357, 169] width 9 height 9
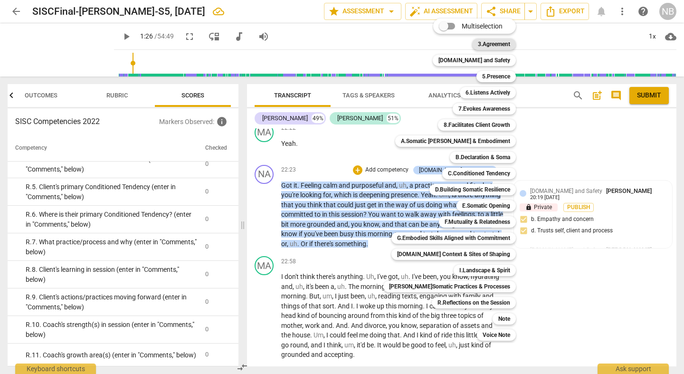
click at [480, 46] on b "3.Agreement" at bounding box center [494, 43] width 32 height 11
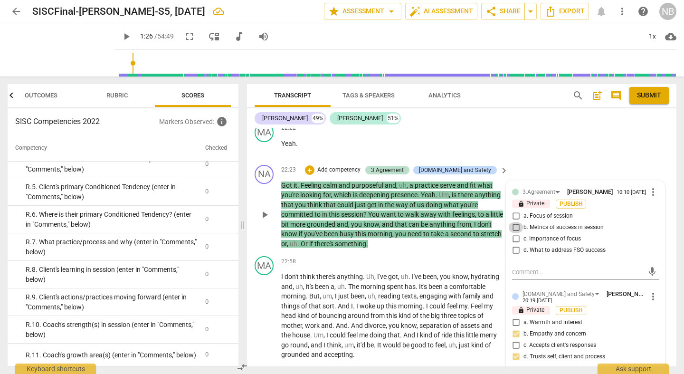
click at [515, 233] on input "b. Metrics of success in session" at bounding box center [515, 227] width 15 height 11
click at [578, 154] on div "MA play_arrow pause 22:22 + Add competency keyboard_arrow_right Yeah ." at bounding box center [461, 140] width 429 height 42
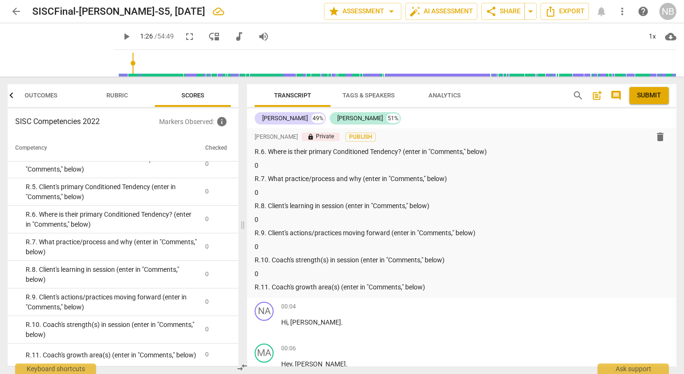
scroll to position [0, 0]
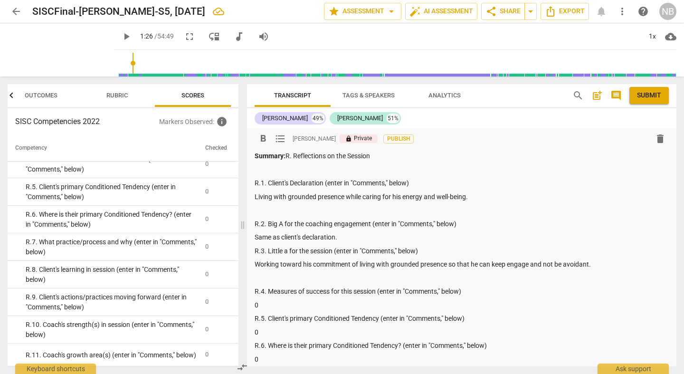
click at [336, 293] on p "0" at bounding box center [461, 305] width 414 height 10
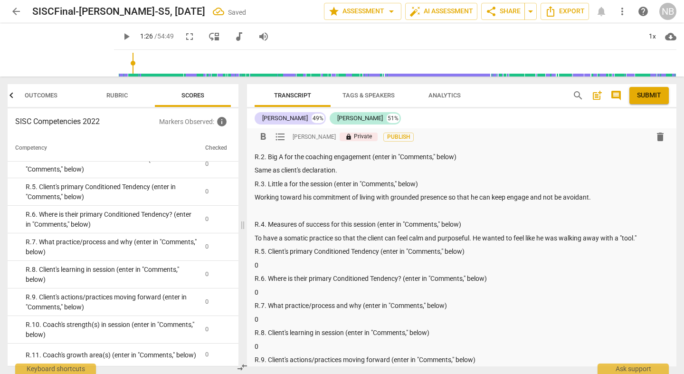
click at [271, 260] on div "Summary: R. Reflections on the Session R.1. Client's Declaration (enter in "Com…" at bounding box center [461, 251] width 414 height 335
click at [267, 259] on div "Summary: R. Reflections on the Session R.1. Client's Declaration (enter in "Com…" at bounding box center [461, 251] width 414 height 335
drag, startPoint x: 264, startPoint y: 260, endPoint x: 238, endPoint y: 269, distance: 27.0
click at [247, 269] on div "format_bold format_list_bulleted [PERSON_NAME] lock Private Publish delete Summ…" at bounding box center [461, 247] width 429 height 238
click at [291, 292] on p "0" at bounding box center [461, 292] width 414 height 10
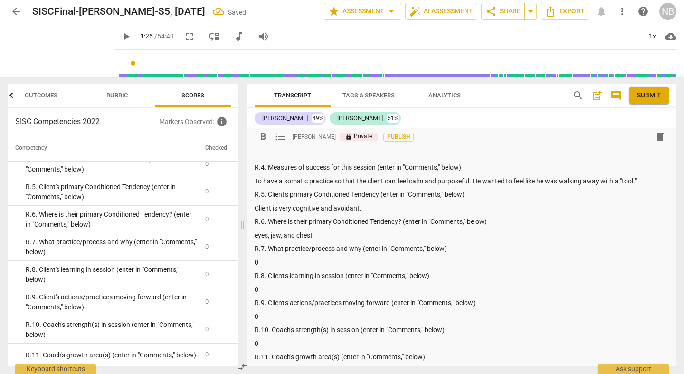
scroll to position [128, 0]
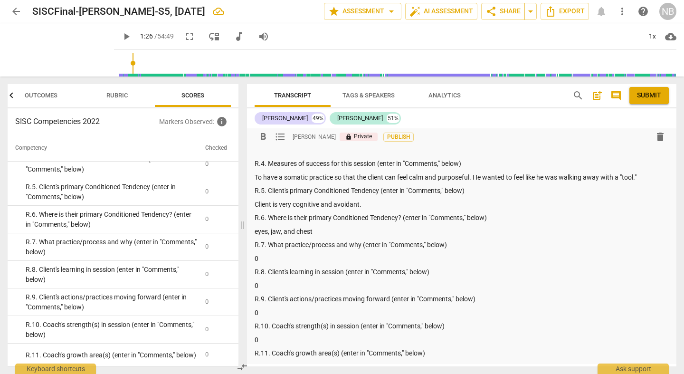
click at [277, 251] on div "Summary: R. Reflections on the Session R.1. Client's Declaration (enter in "Com…" at bounding box center [461, 190] width 414 height 335
click at [270, 254] on p "0" at bounding box center [461, 259] width 414 height 10
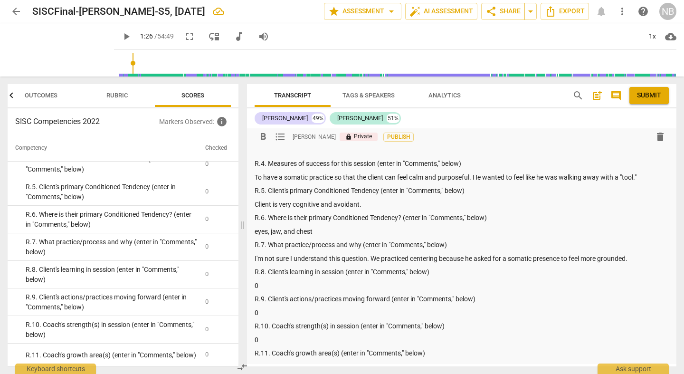
click at [284, 281] on p "0" at bounding box center [461, 286] width 414 height 10
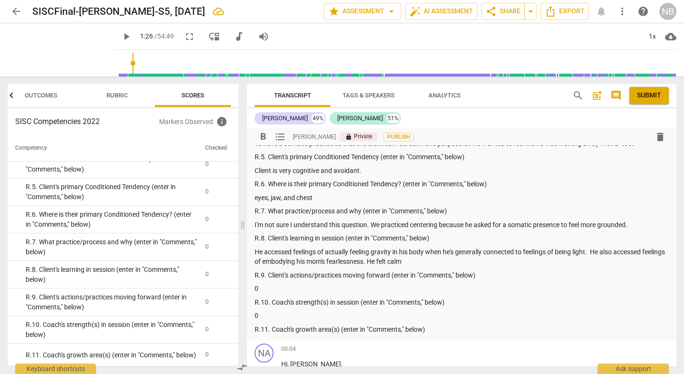
scroll to position [203, 0]
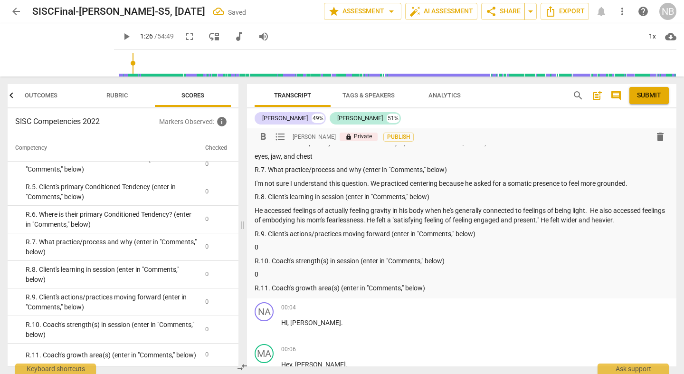
click at [287, 245] on p "0" at bounding box center [461, 247] width 414 height 10
drag, startPoint x: 649, startPoint y: 219, endPoint x: 570, endPoint y: 221, distance: 78.4
click at [570, 221] on p "He accessed feelings of actually feeling gravity in his body when he's generall…" at bounding box center [461, 215] width 414 height 19
click at [263, 210] on p "He accessed feelings of actually feeling gravity in his body when he's generall…" at bounding box center [461, 215] width 414 height 19
click at [607, 221] on p "In somatic practice, client accessed feelings of actually feeling gravity in hi…" at bounding box center [461, 215] width 414 height 19
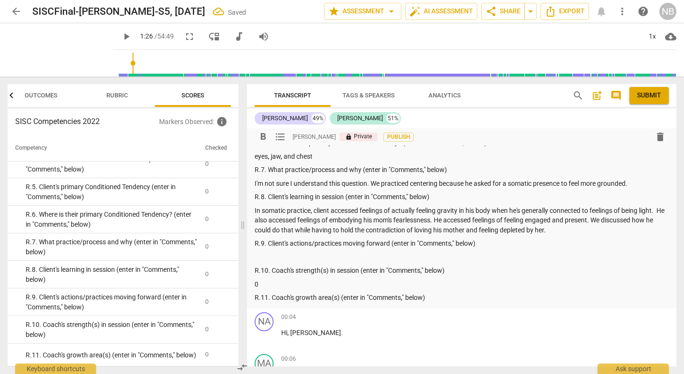
click at [280, 253] on p at bounding box center [461, 257] width 414 height 10
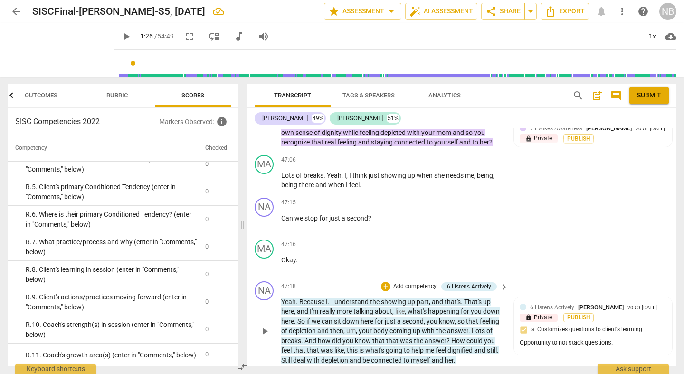
scroll to position [9184, 0]
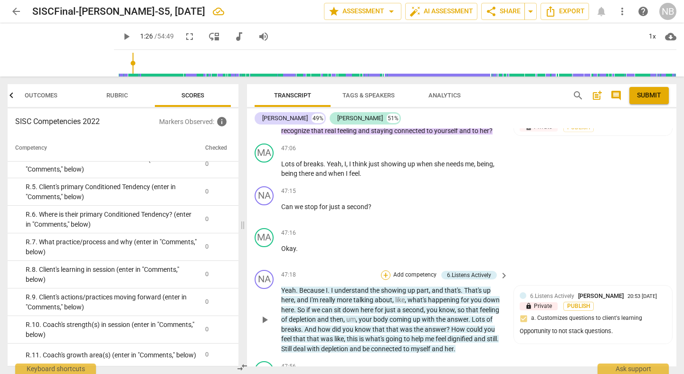
click at [388, 270] on div "+" at bounding box center [385, 274] width 9 height 9
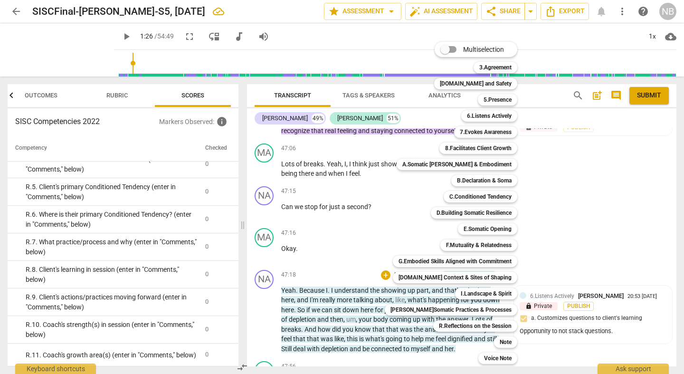
click at [259, 92] on div at bounding box center [342, 187] width 684 height 374
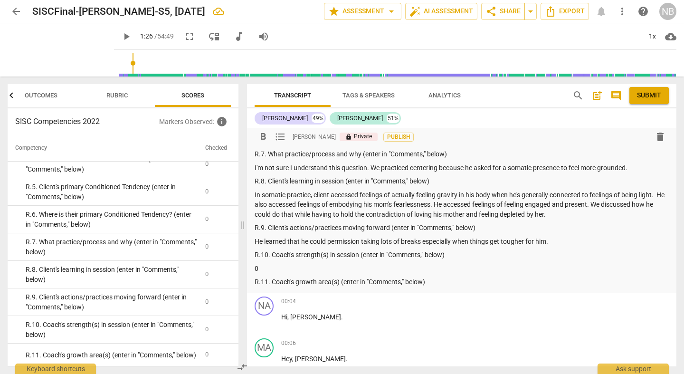
scroll to position [222, 0]
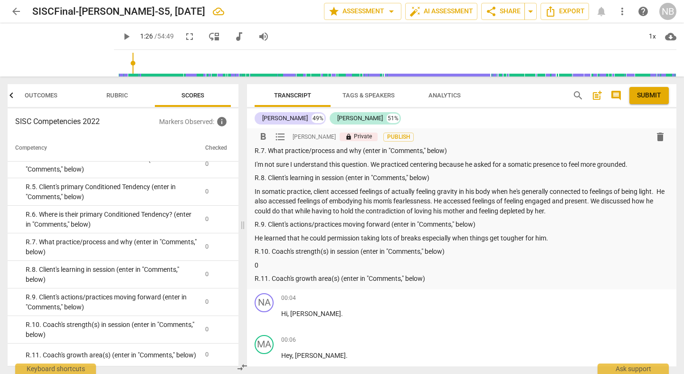
click at [555, 240] on p "He learned that he could permission taking lots of breaks especially when thing…" at bounding box center [461, 238] width 414 height 10
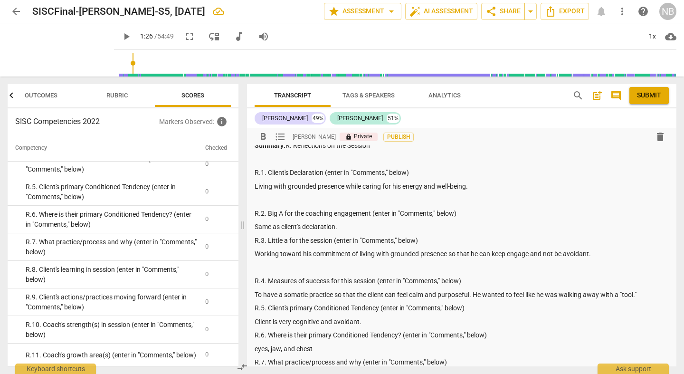
scroll to position [15, 0]
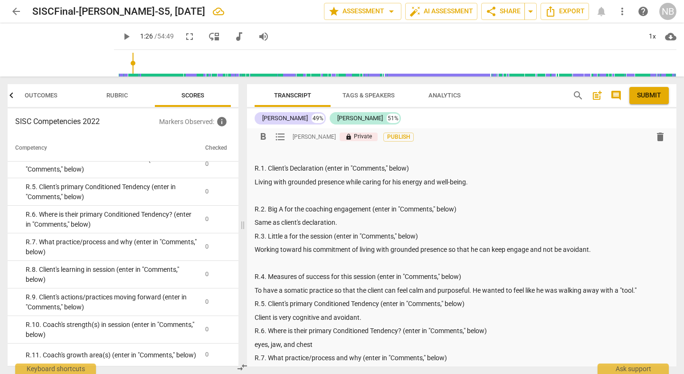
click at [607, 292] on p "To have a somatic practice so that the client can feel calm and purposeful. He …" at bounding box center [461, 290] width 414 height 10
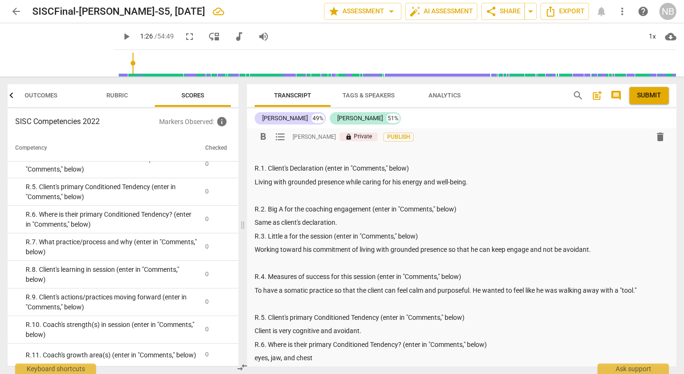
scroll to position [14, 0]
click at [381, 293] on p "Client is very cognitive and avoidant." at bounding box center [461, 331] width 414 height 10
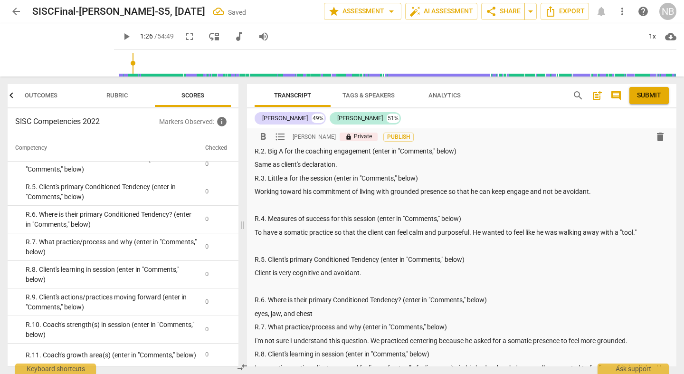
scroll to position [77, 0]
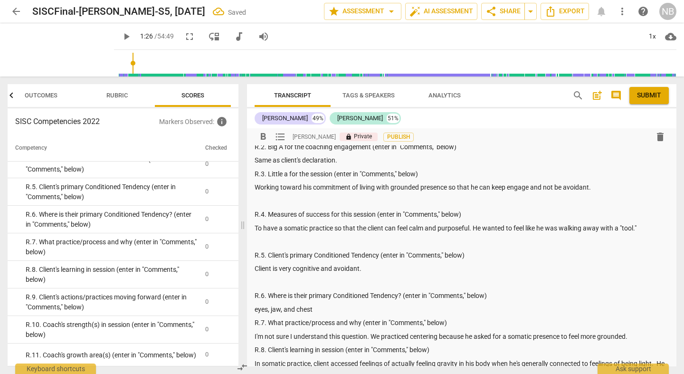
click at [327, 293] on p "eyes, jaw, and chest" at bounding box center [461, 309] width 414 height 10
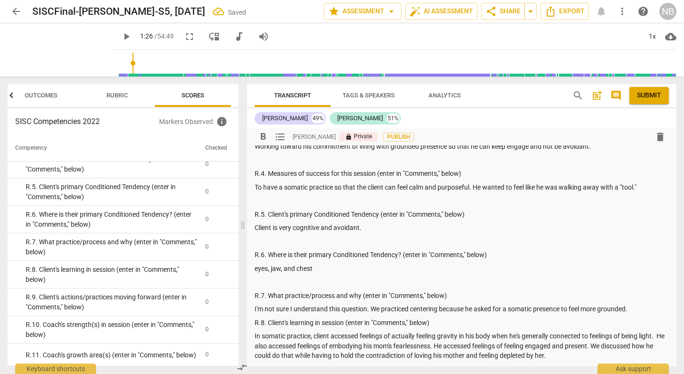
scroll to position [120, 0]
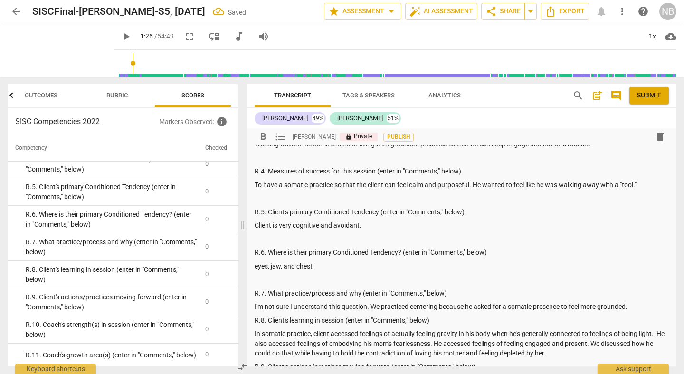
click at [438, 293] on p "R.8. Client's learning in session (enter in "Comments," below)" at bounding box center [461, 320] width 414 height 10
click at [607, 293] on p "I'm not sure I understand this question. We practiced centering because he aske…" at bounding box center [461, 306] width 414 height 10
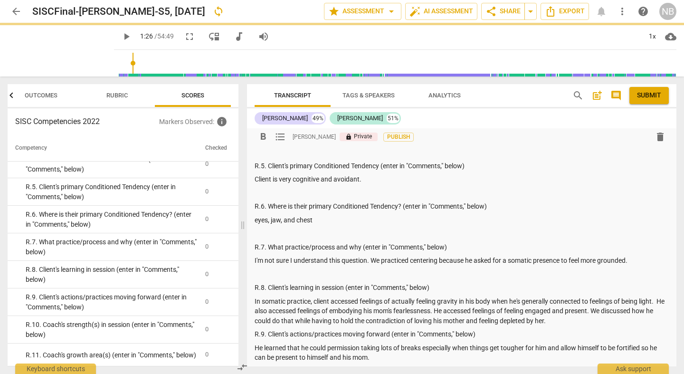
scroll to position [171, 0]
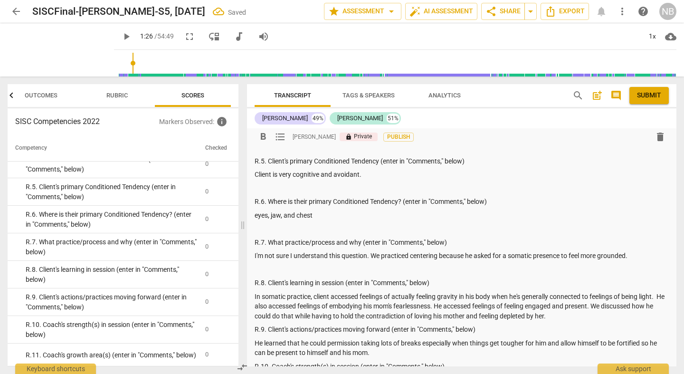
click at [560, 293] on p "In somatic practice, client accessed feelings of actually feeling gravity in hi…" at bounding box center [461, 306] width 414 height 29
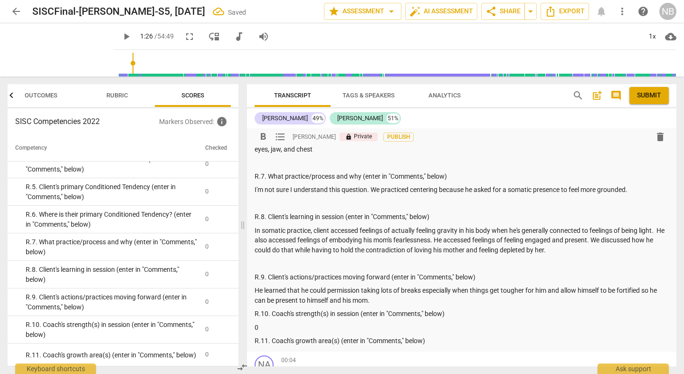
scroll to position [289, 0]
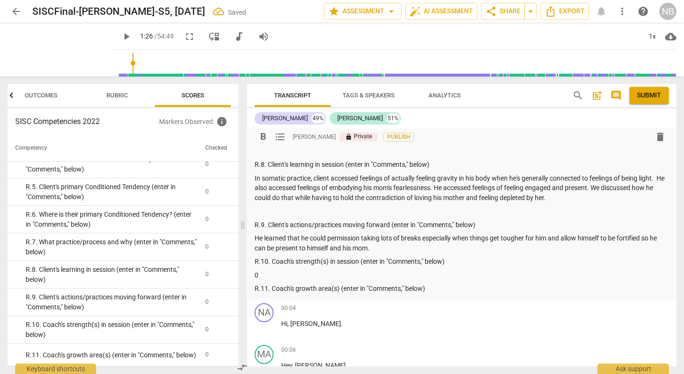
click at [382, 248] on p "He learned that he could permission taking lots of breaks especially when thing…" at bounding box center [461, 242] width 414 height 19
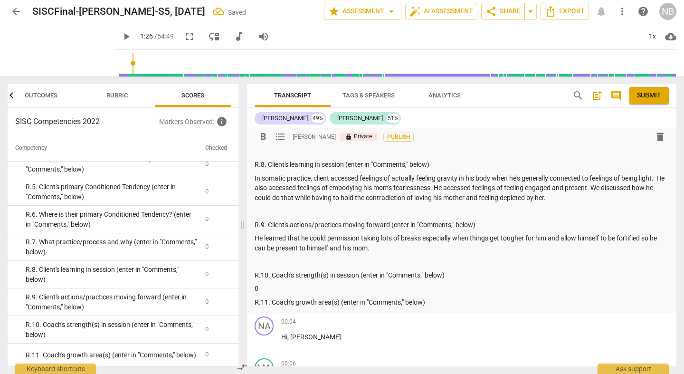
click at [270, 288] on p "0" at bounding box center [461, 288] width 414 height 10
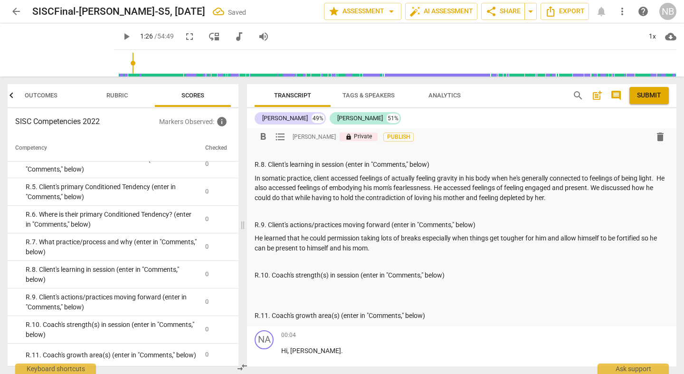
click at [261, 285] on p at bounding box center [461, 288] width 414 height 10
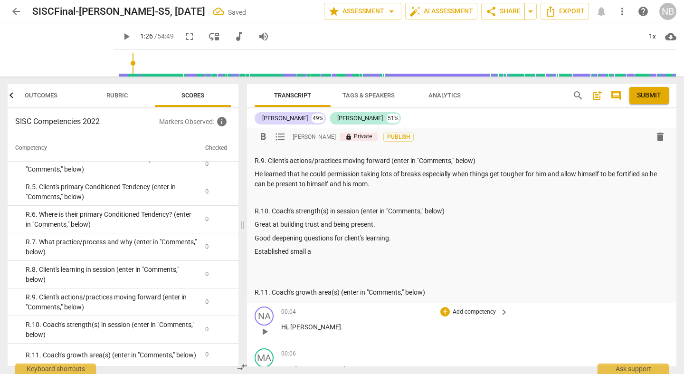
scroll to position [364, 0]
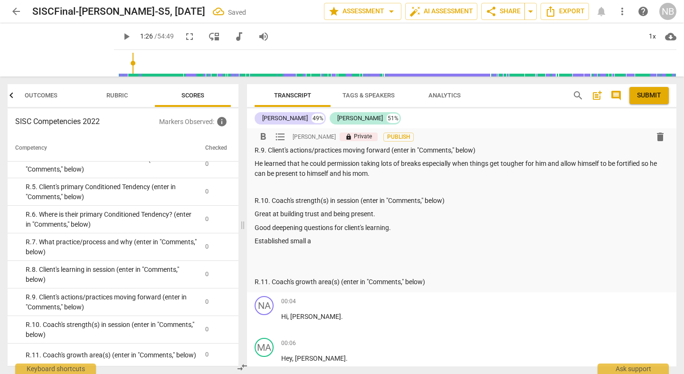
click at [437, 278] on p "R.11. Coach's growth area(s) (enter in "Comments," below)" at bounding box center [461, 282] width 414 height 10
click at [260, 264] on p at bounding box center [461, 268] width 414 height 10
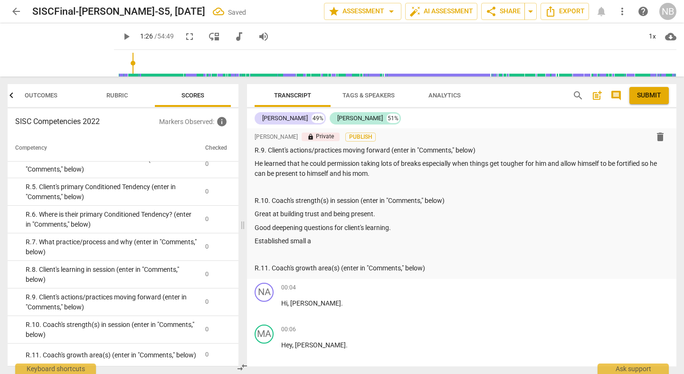
click at [439, 273] on div "format_bold format_list_bulleted [PERSON_NAME] lock Private Publish delete Summ…" at bounding box center [461, 22] width 429 height 514
click at [436, 269] on p "R.11. Coach's growth area(s) (enter in "Comments," below)" at bounding box center [461, 268] width 414 height 10
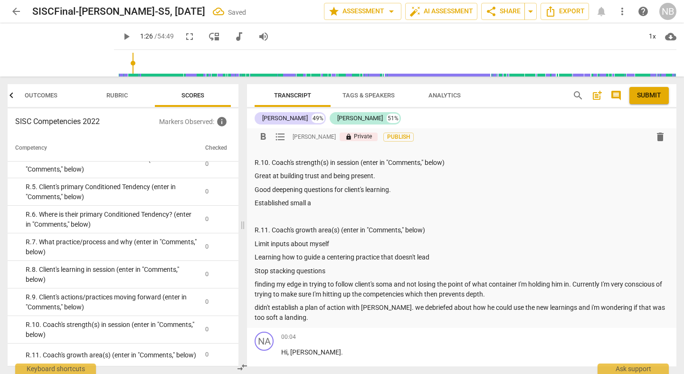
scroll to position [405, 0]
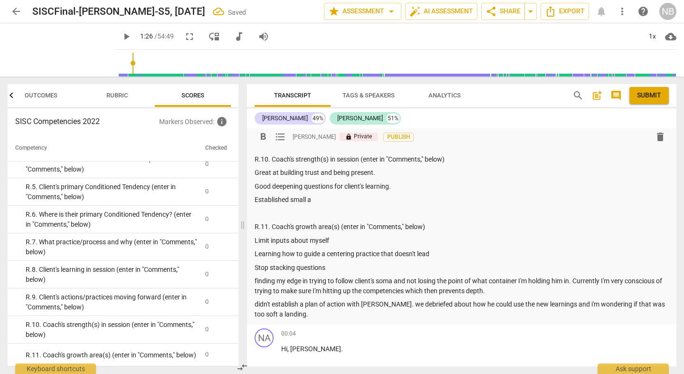
click at [423, 293] on p "didn't establish a plan of action with [PERSON_NAME]. we debriefed about how he…" at bounding box center [461, 308] width 414 height 19
click at [427, 293] on p "didn't establish a plan of action with [PERSON_NAME]. we debriefed about how he…" at bounding box center [461, 308] width 414 height 19
drag, startPoint x: 567, startPoint y: 304, endPoint x: 568, endPoint y: 314, distance: 10.5
click at [568, 293] on p "didn't establish a plan of action with [PERSON_NAME]. we debriefed only about h…" at bounding box center [461, 308] width 414 height 19
click at [393, 293] on p "didn't establish a plan of action with [PERSON_NAME]. we debriefed only about h…" at bounding box center [461, 304] width 414 height 10
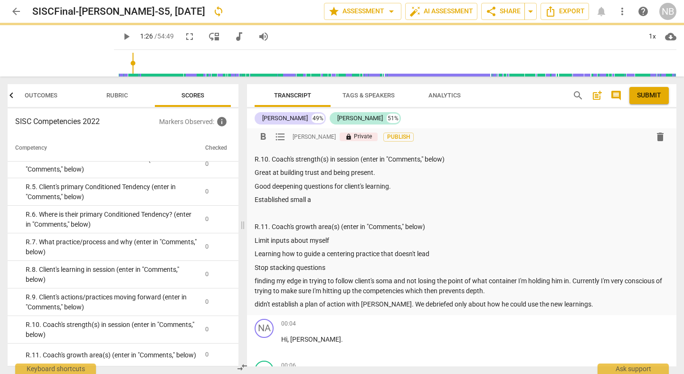
click at [574, 293] on p "didn't establish a plan of action with [PERSON_NAME]. We debriefed only about h…" at bounding box center [461, 304] width 414 height 10
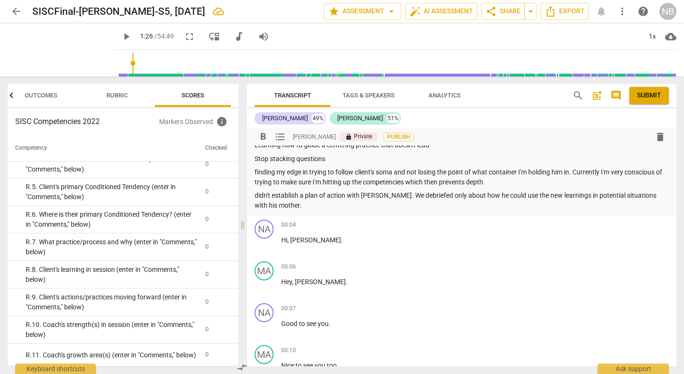
scroll to position [523, 0]
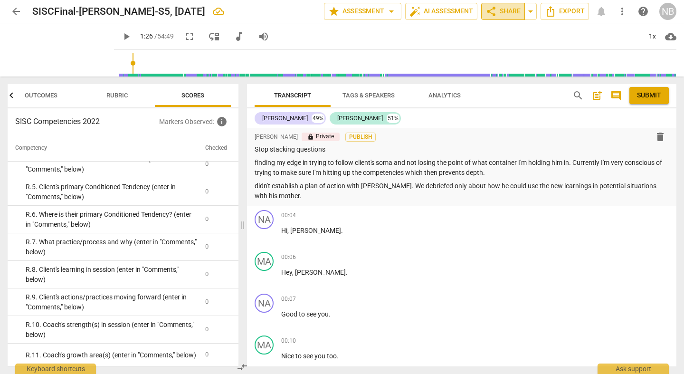
click at [508, 17] on span "share Share" at bounding box center [502, 11] width 35 height 11
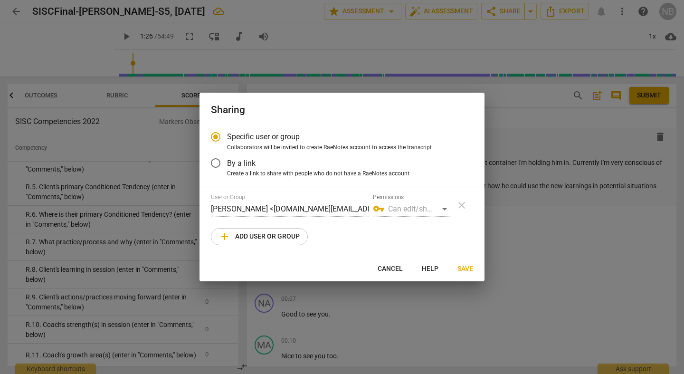
click at [301, 41] on div at bounding box center [342, 187] width 684 height 374
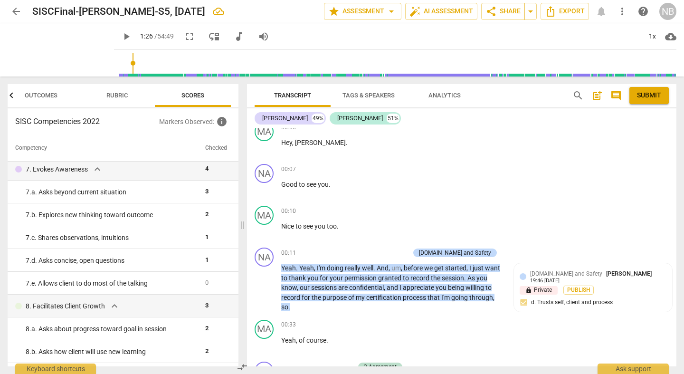
scroll to position [0, 0]
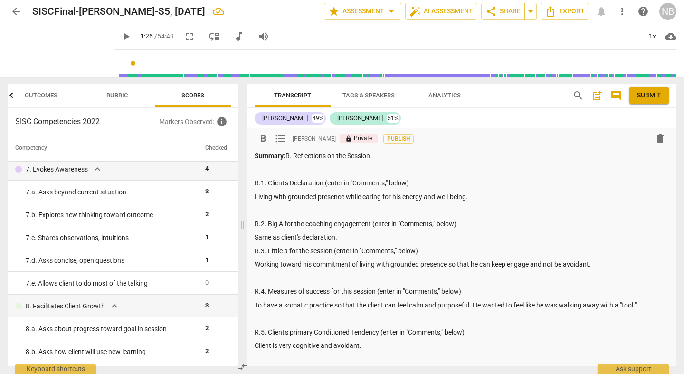
click at [337, 238] on p "Same as client's declaration." at bounding box center [461, 237] width 414 height 10
click at [343, 235] on p "Same as client's declaration." at bounding box center [461, 237] width 414 height 10
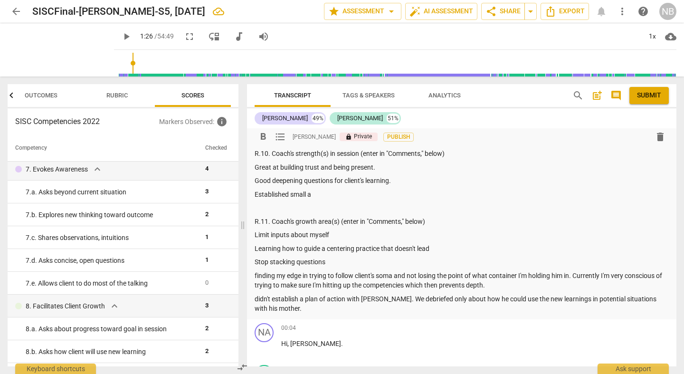
scroll to position [427, 0]
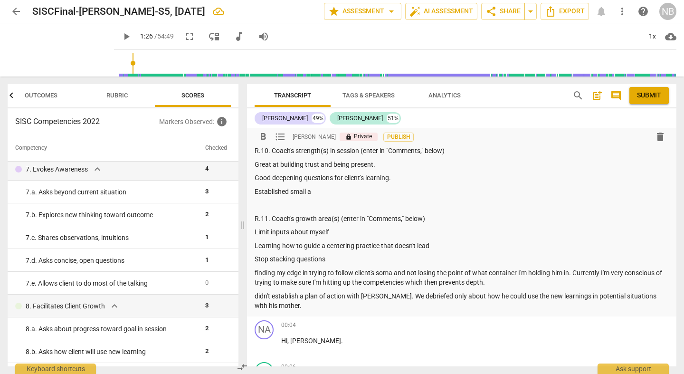
click at [295, 293] on p "didn't establish a plan of action with [PERSON_NAME]. We debriefed only about h…" at bounding box center [461, 300] width 414 height 19
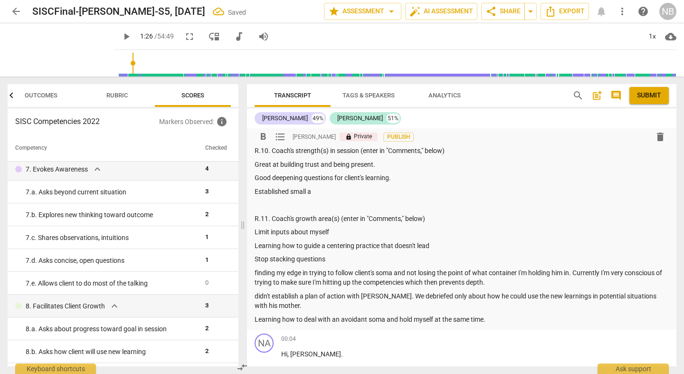
click at [433, 293] on p "Learning how to deal with an avoidant soma and hold myself at the same time." at bounding box center [461, 319] width 414 height 10
click at [368, 293] on p "Learning how to deal with an avoidant soma and hold myself at the same time." at bounding box center [461, 319] width 414 height 10
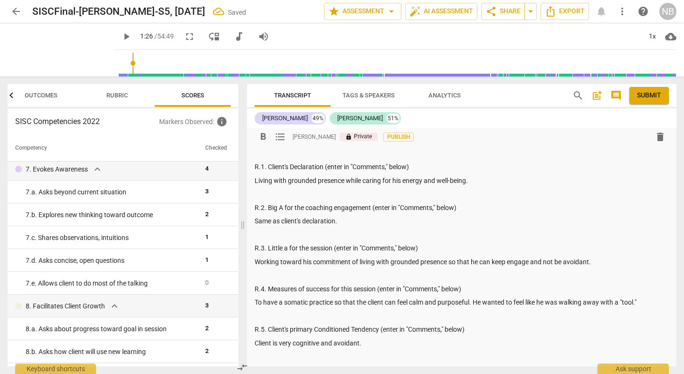
scroll to position [52, 0]
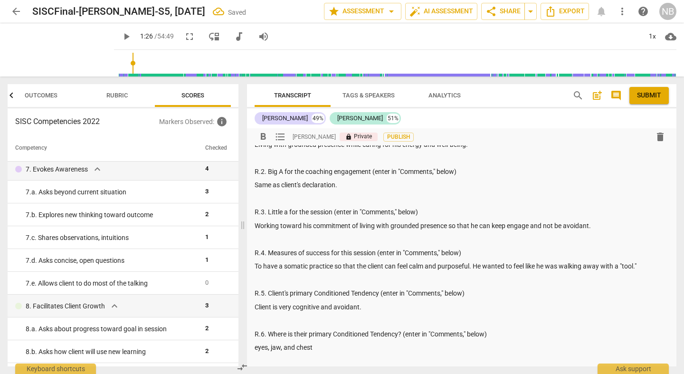
click at [320, 293] on p "Client is very cognitive and avoidant." at bounding box center [461, 307] width 414 height 10
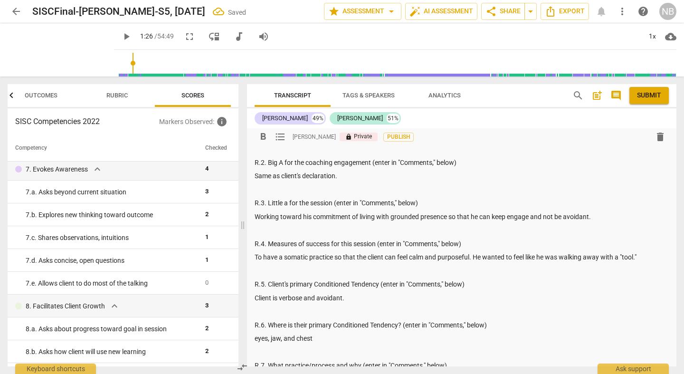
scroll to position [66, 0]
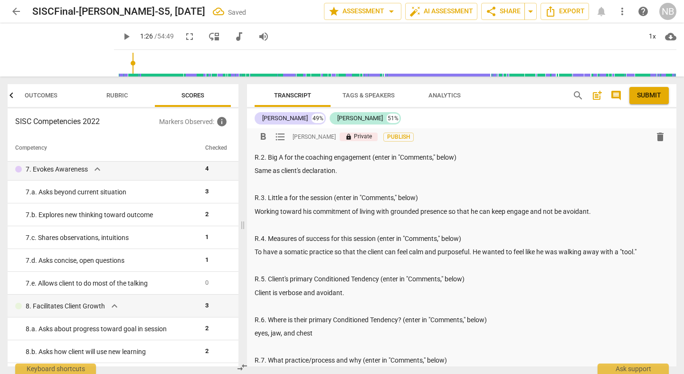
click at [341, 293] on p "eyes, jaw, and chest" at bounding box center [461, 333] width 414 height 10
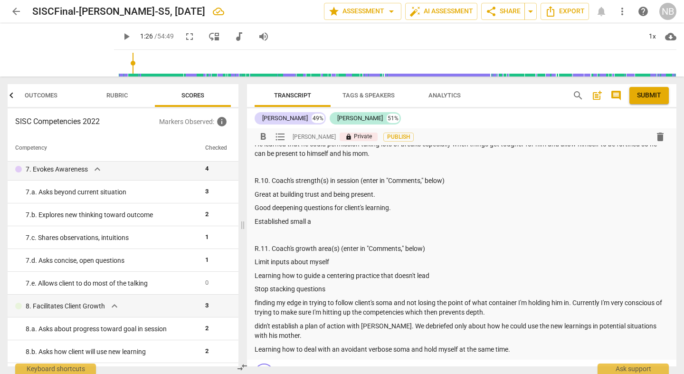
scroll to position [406, 0]
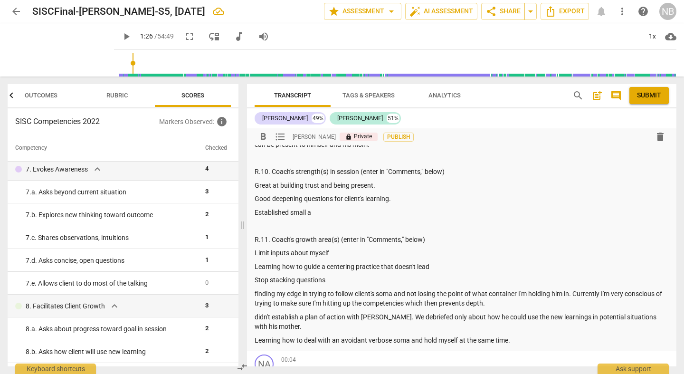
click at [515, 293] on p "Learning how to deal with an avoidant verbose soma and hold myself at the same …" at bounding box center [461, 340] width 414 height 10
drag, startPoint x: 432, startPoint y: 355, endPoint x: 251, endPoint y: 353, distance: 181.4
click at [251, 293] on div "format_bold format_list_bulleted [PERSON_NAME] lock Private Publish delete Summ…" at bounding box center [461, 43] width 429 height 642
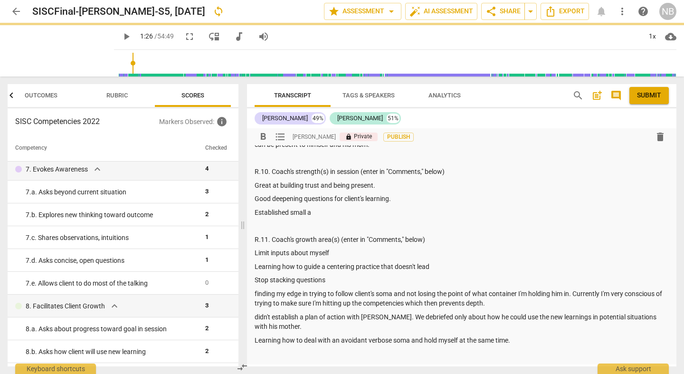
scroll to position [407, 0]
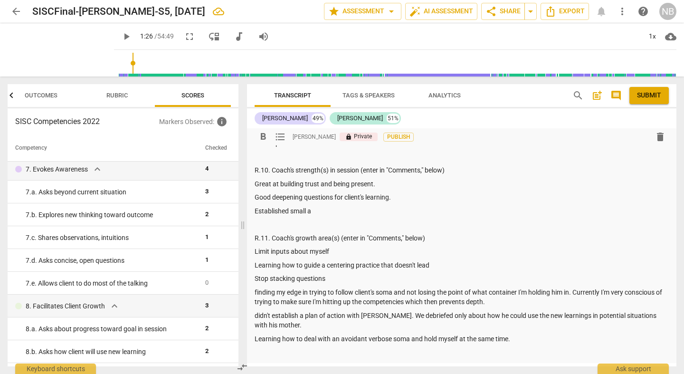
click at [319, 208] on p "Established small a" at bounding box center [461, 211] width 414 height 10
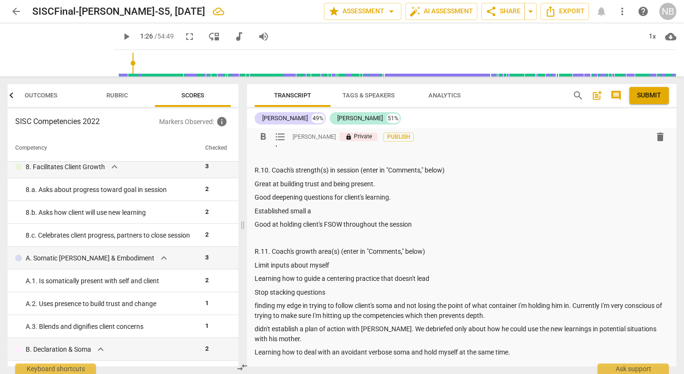
scroll to position [612, 0]
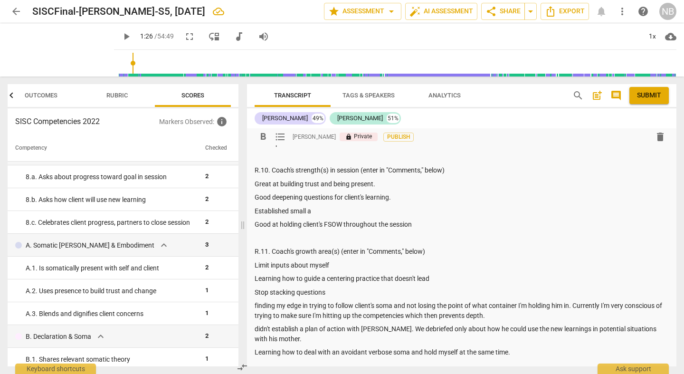
click at [440, 276] on p "Learning how to guide a centering practice that doesn't lead" at bounding box center [461, 278] width 414 height 10
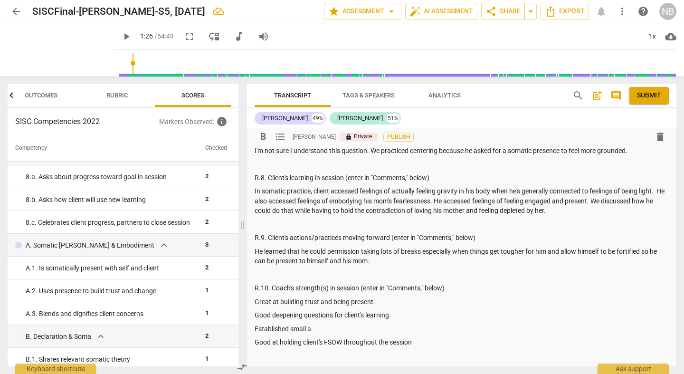
scroll to position [291, 0]
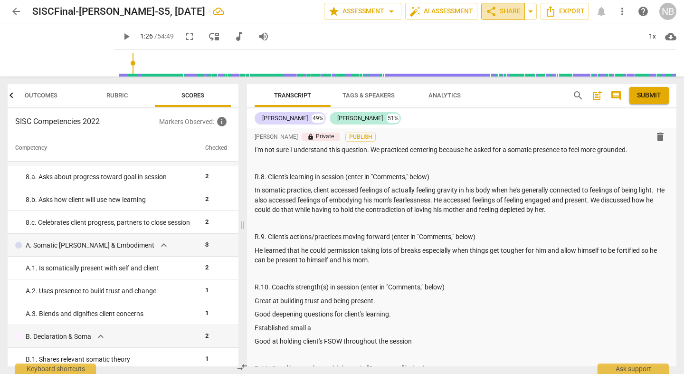
click at [509, 13] on span "share Share" at bounding box center [502, 11] width 35 height 11
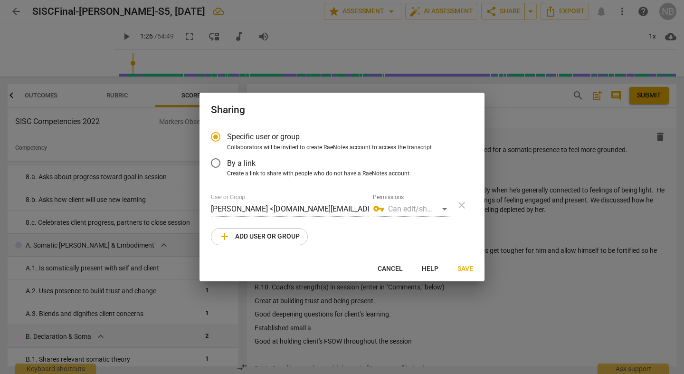
click at [293, 235] on span "add Add user or group" at bounding box center [259, 236] width 81 height 11
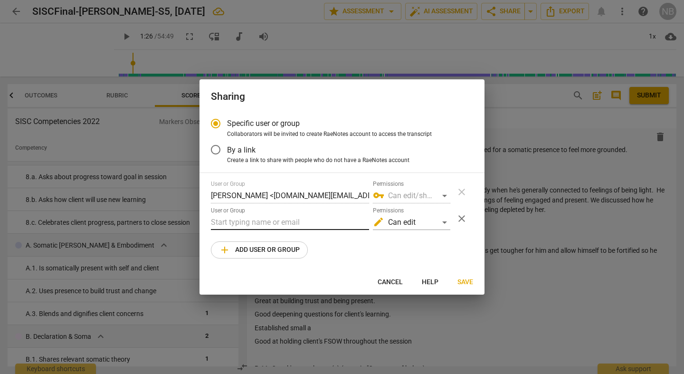
click at [245, 218] on input "text" at bounding box center [290, 222] width 158 height 15
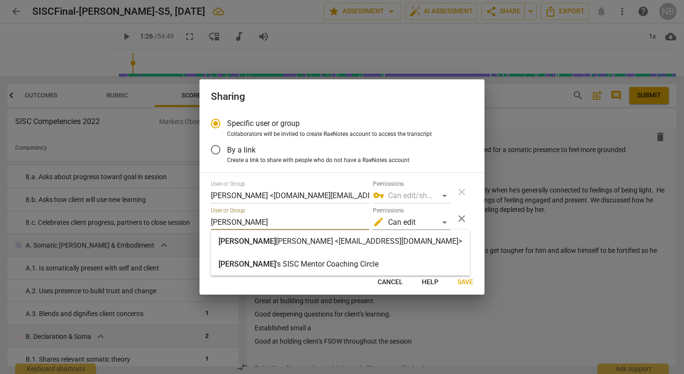
click at [276, 241] on strong "[PERSON_NAME] <[EMAIL_ADDRESS][DOMAIN_NAME]>" at bounding box center [369, 240] width 186 height 9
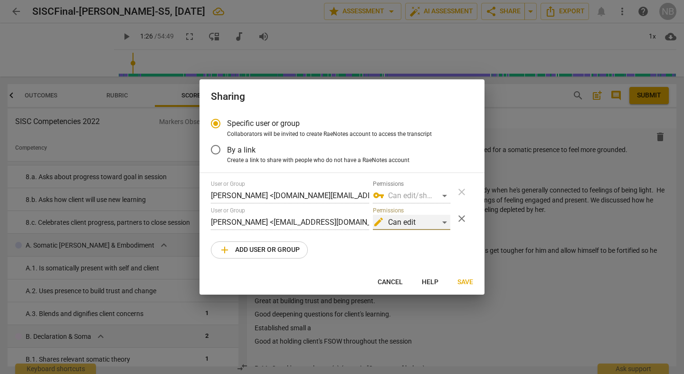
click at [442, 223] on div "edit Can edit" at bounding box center [411, 222] width 77 height 15
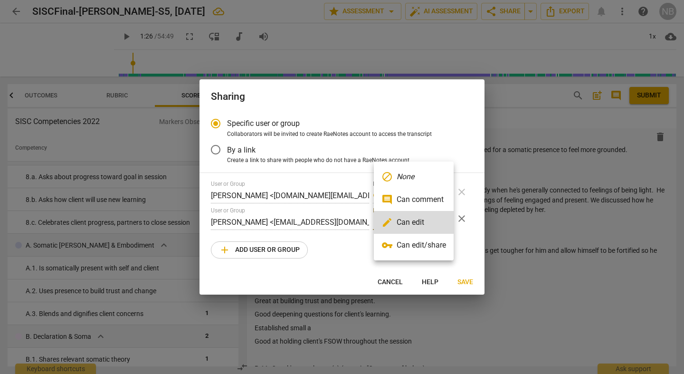
click at [422, 247] on li "vpn_key Can edit/share" at bounding box center [414, 245] width 80 height 23
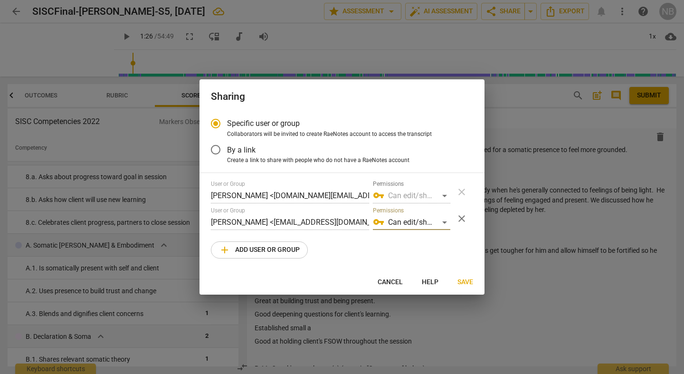
click at [468, 283] on span "Save" at bounding box center [465, 281] width 16 height 9
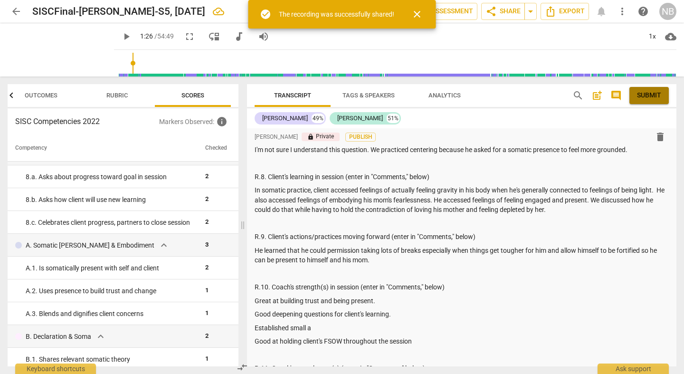
click at [607, 94] on span "Submit" at bounding box center [649, 95] width 24 height 9
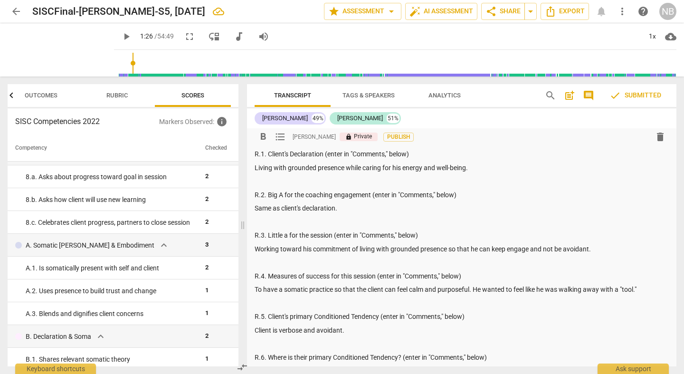
scroll to position [0, 0]
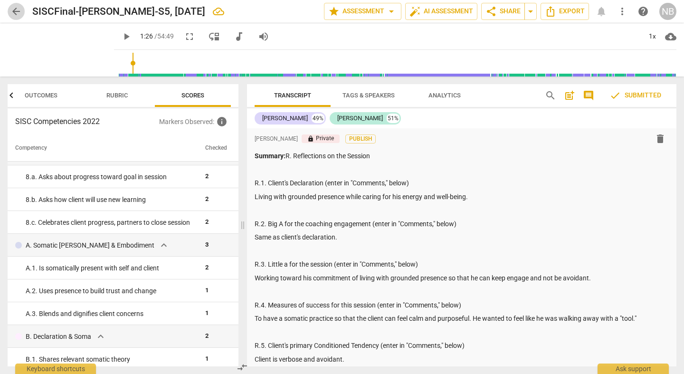
click at [15, 9] on span "arrow_back" at bounding box center [15, 11] width 11 height 11
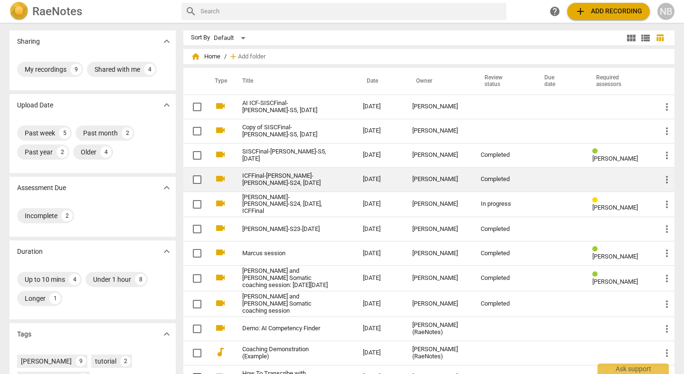
click at [265, 179] on link "ICFFinal-[PERSON_NAME]-[PERSON_NAME]-S24, [DATE]" at bounding box center [285, 179] width 86 height 14
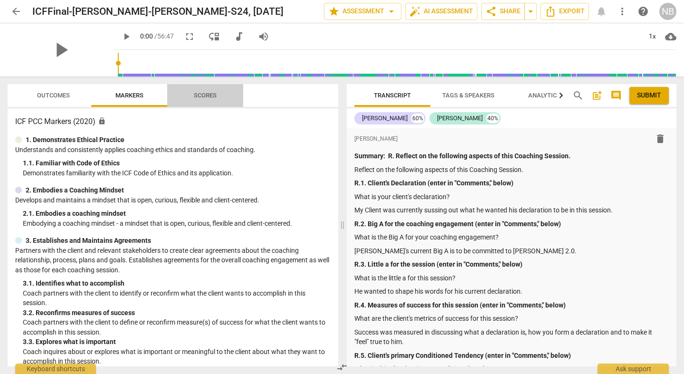
click at [206, 95] on span "Scores" at bounding box center [205, 95] width 23 height 7
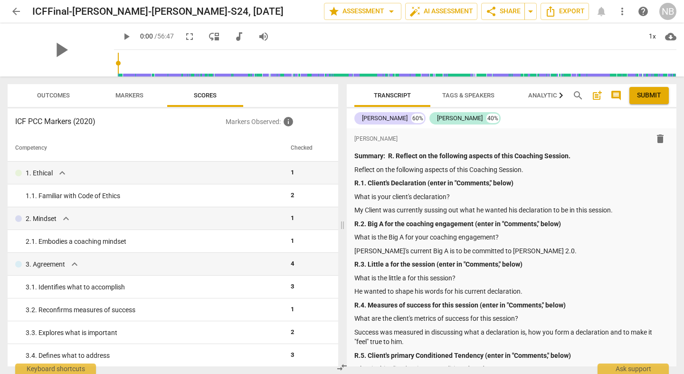
click at [137, 96] on span "Markers" at bounding box center [129, 95] width 28 height 7
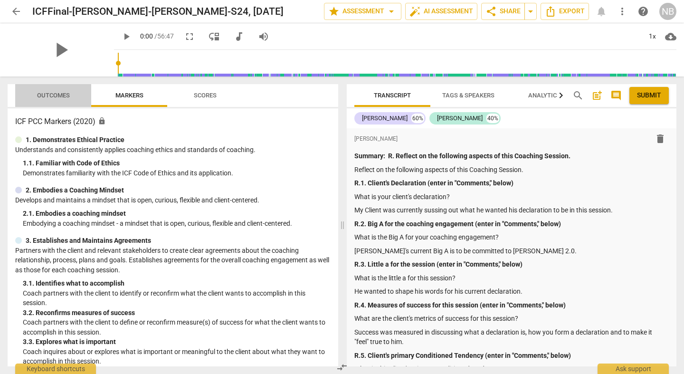
click at [56, 98] on span "Outcomes" at bounding box center [53, 95] width 33 height 7
